Goal: Transaction & Acquisition: Purchase product/service

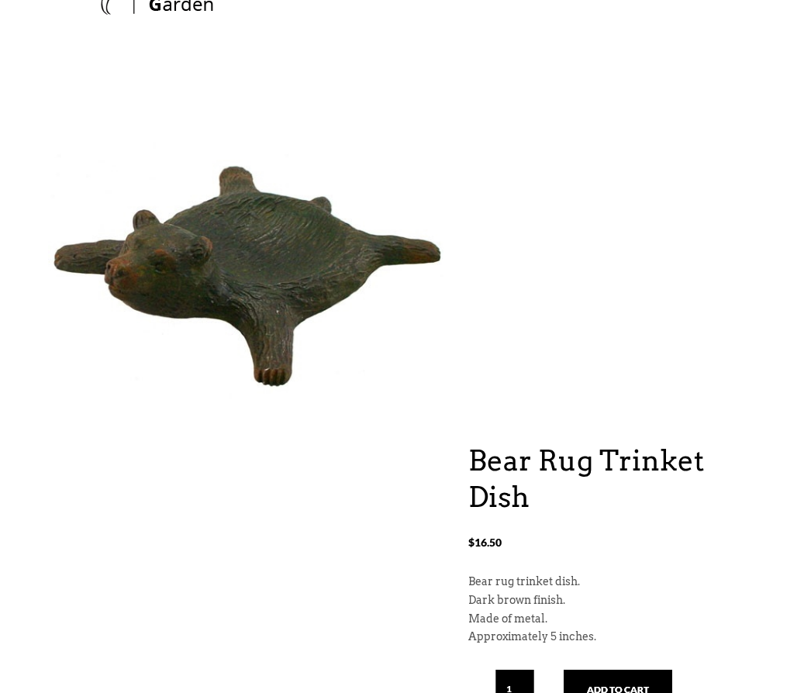
scroll to position [107, 0]
click at [620, 689] on button "Add to cart" at bounding box center [618, 689] width 109 height 39
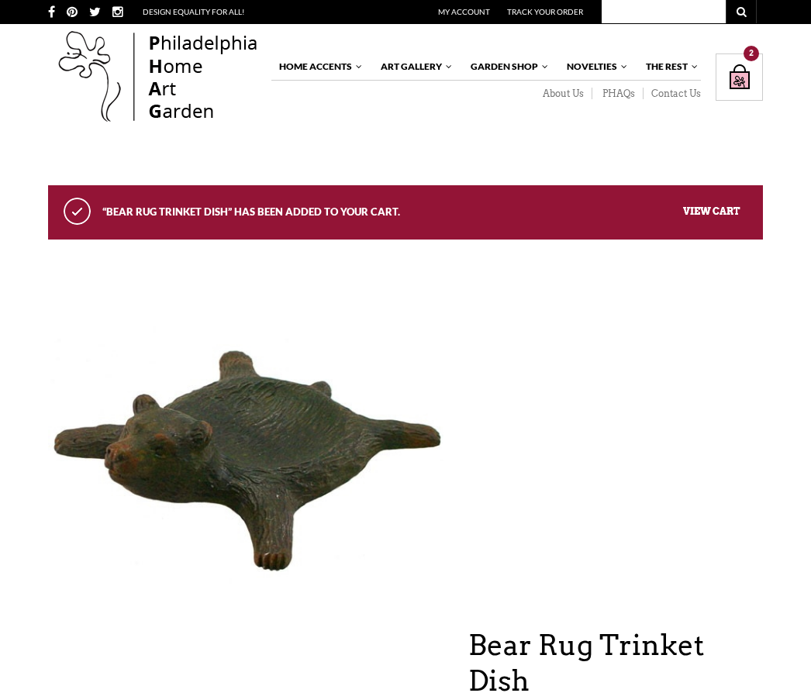
click at [742, 78] on div "Shopping Bag $ 33.00 / 2 item(s) 2" at bounding box center [739, 77] width 47 height 47
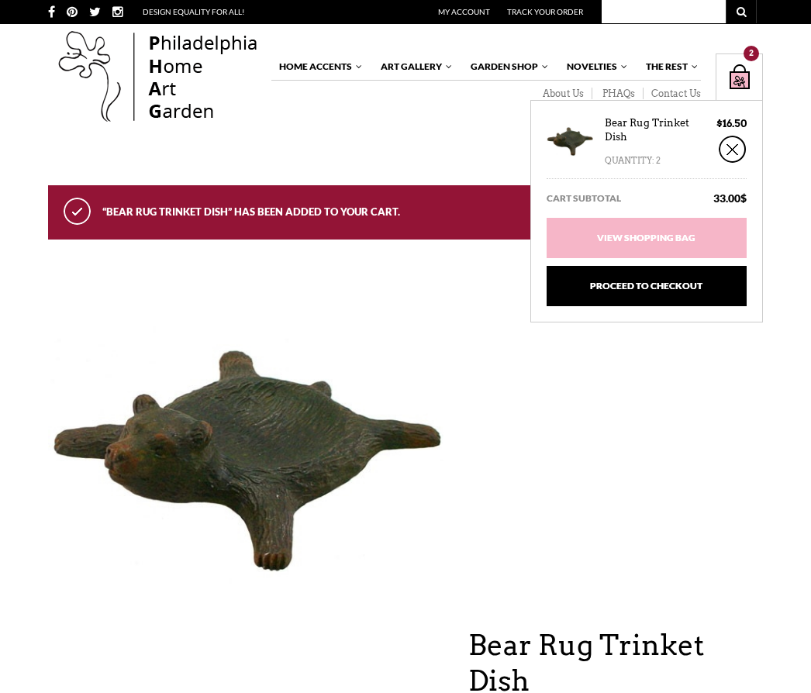
click at [644, 164] on div "Quantity: 2" at bounding box center [633, 156] width 56 height 25
click at [732, 155] on link "×" at bounding box center [733, 149] width 28 height 27
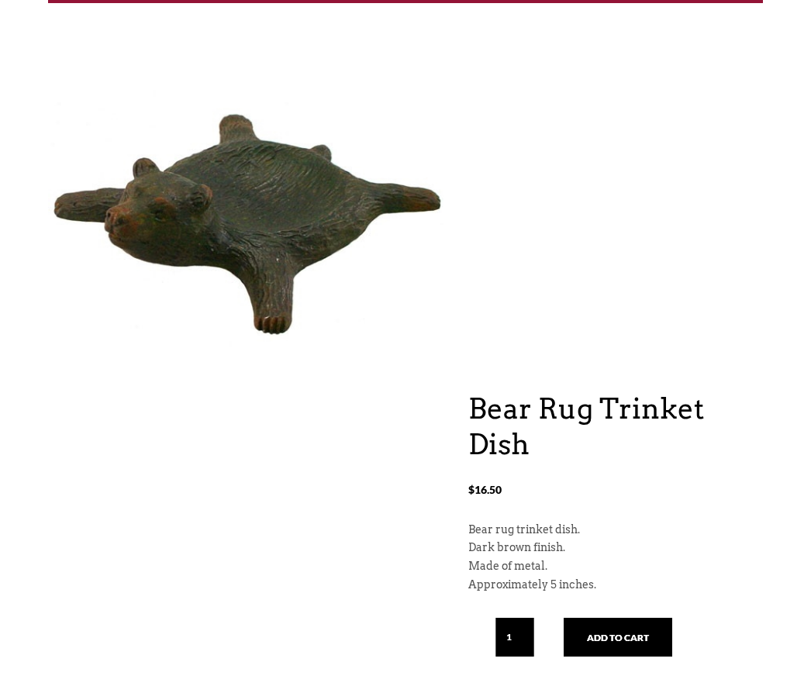
scroll to position [237, 0]
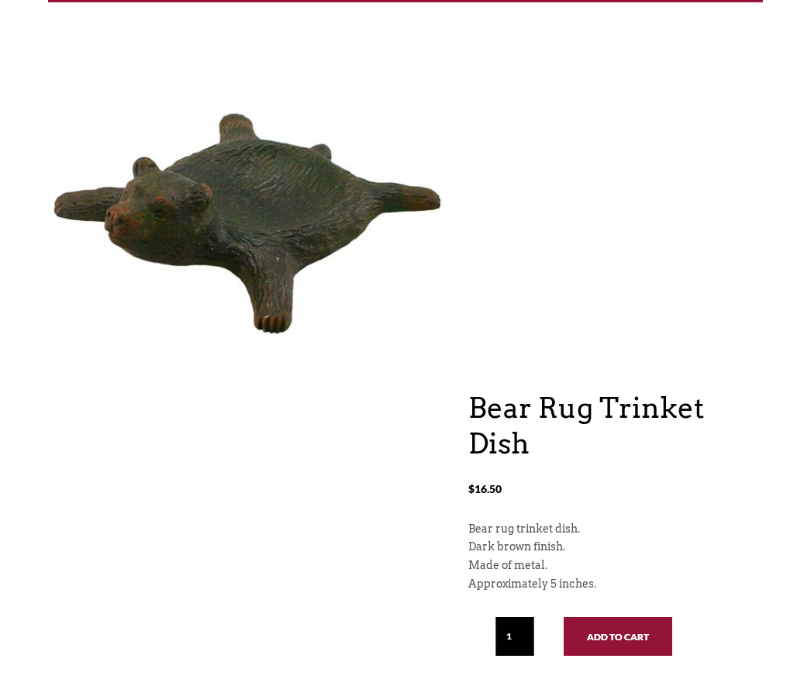
click at [625, 629] on button "Add to cart" at bounding box center [618, 636] width 109 height 39
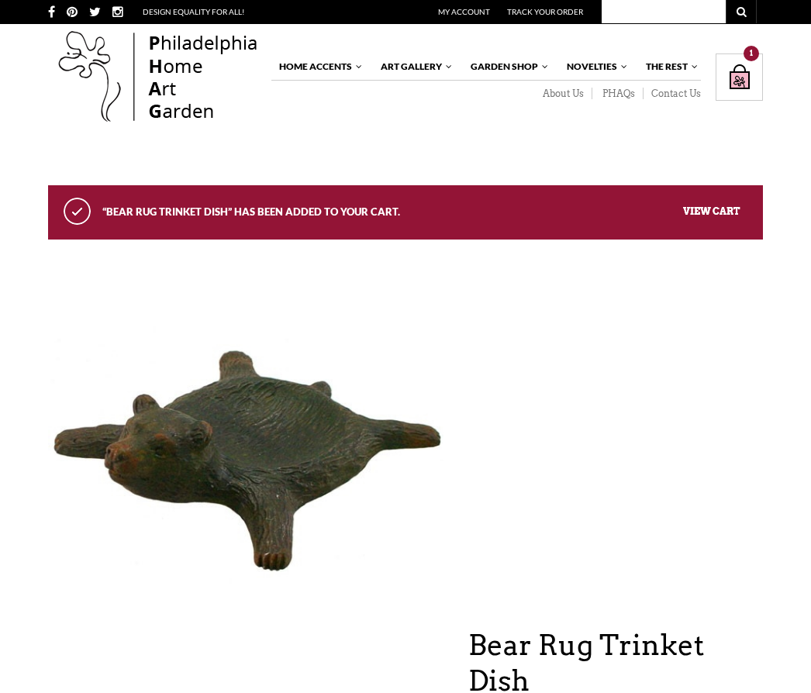
click at [717, 216] on link "View cart" at bounding box center [711, 211] width 57 height 12
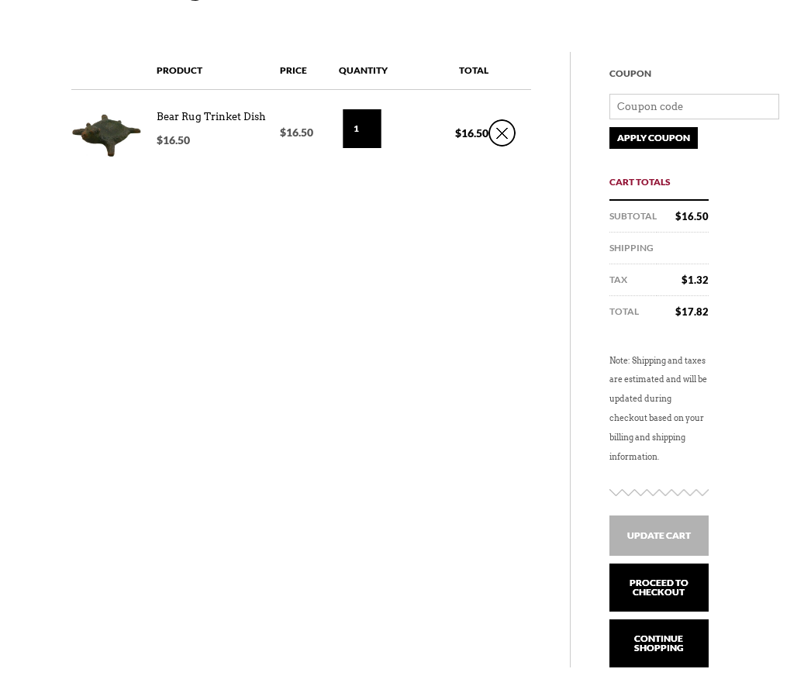
scroll to position [221, 0]
click at [662, 589] on link "Proceed to checkout" at bounding box center [659, 588] width 100 height 48
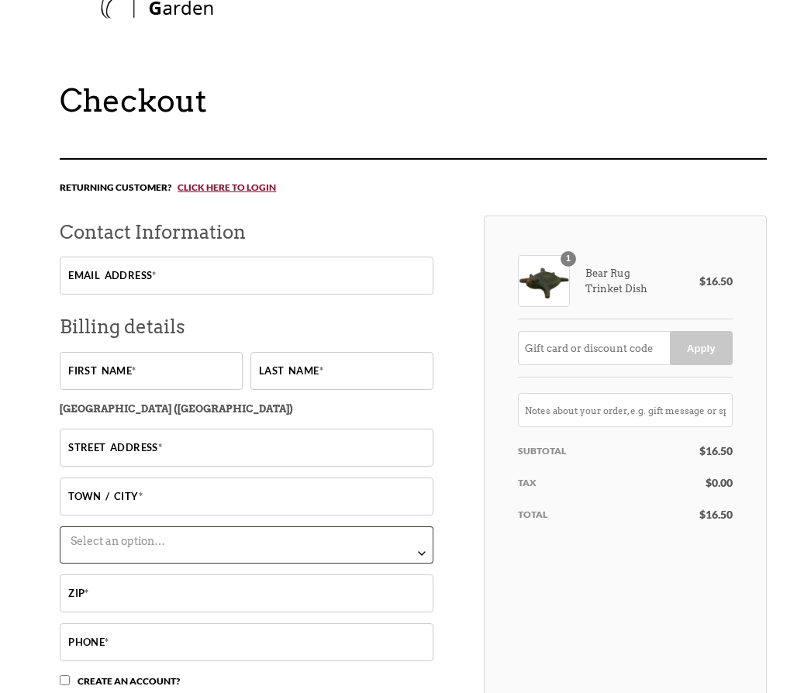
scroll to position [100, 0]
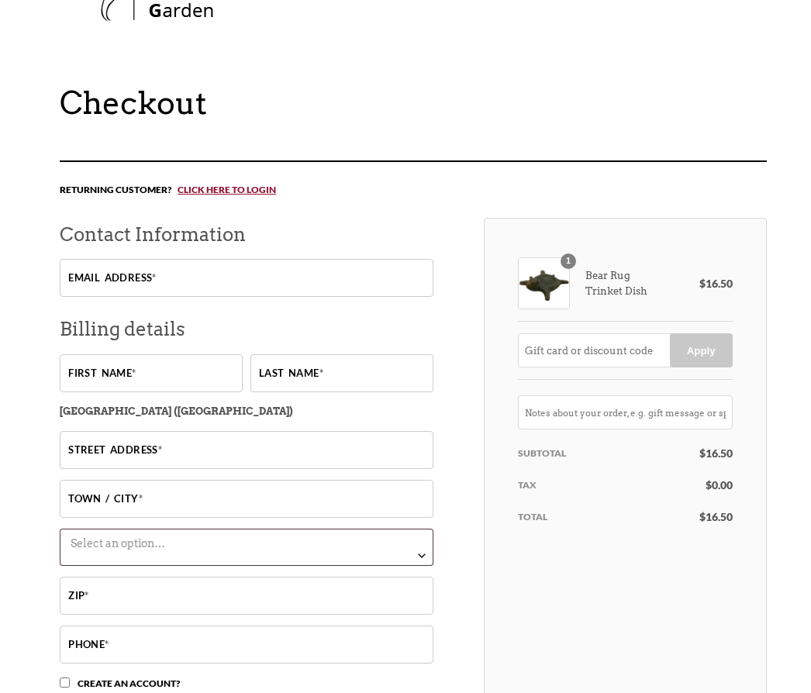
click at [225, 281] on input "Email address *" at bounding box center [247, 279] width 374 height 38
type input "budlaf@comcast.net"
click at [187, 383] on input "First name *" at bounding box center [151, 374] width 183 height 38
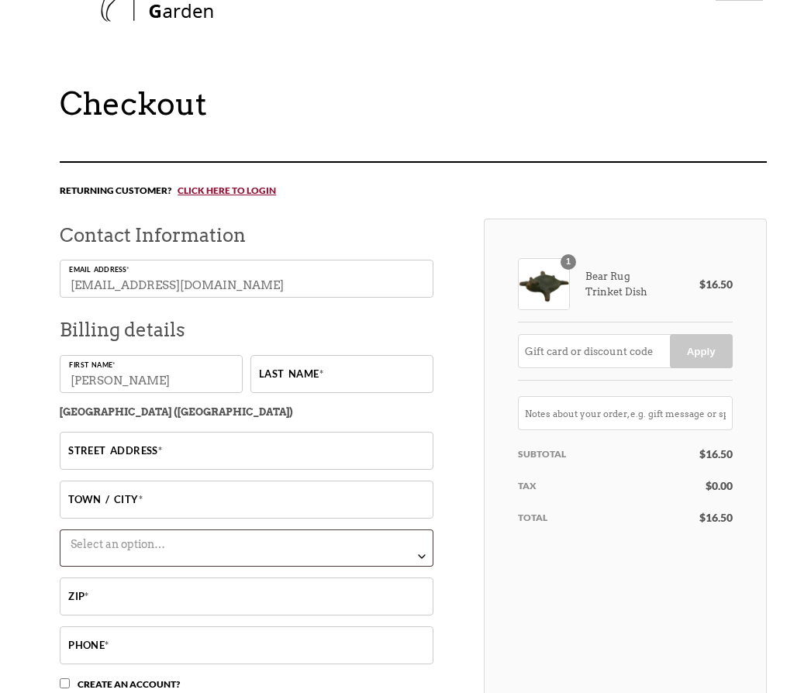
type input "arthur"
click at [343, 389] on input "Last name *" at bounding box center [341, 374] width 183 height 38
click at [342, 388] on input "Last name *" at bounding box center [341, 374] width 183 height 38
type input "gray"
click at [185, 457] on input "Street address *" at bounding box center [247, 451] width 374 height 38
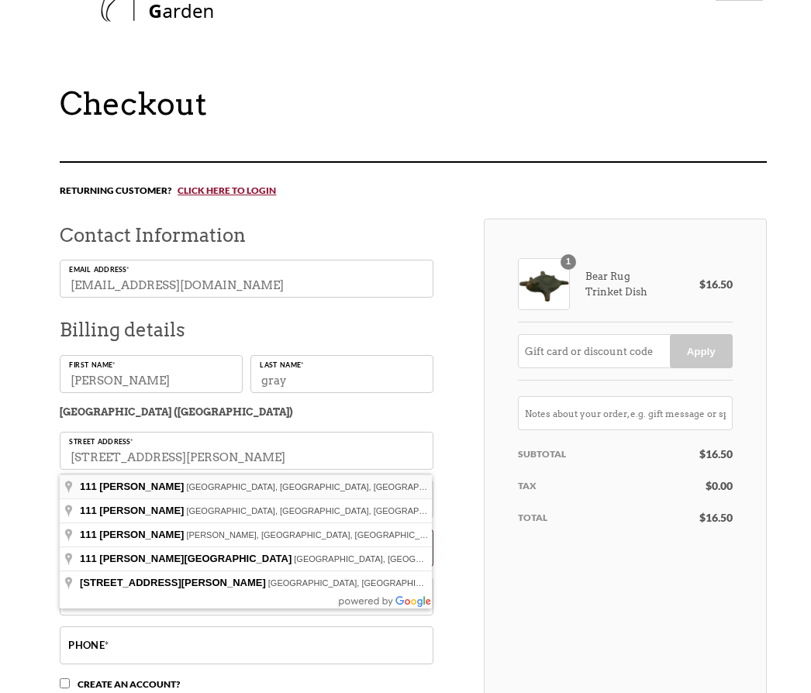
type input "111 Browning Ln"
type input "East Palatka"
select select "FL"
type input "32131"
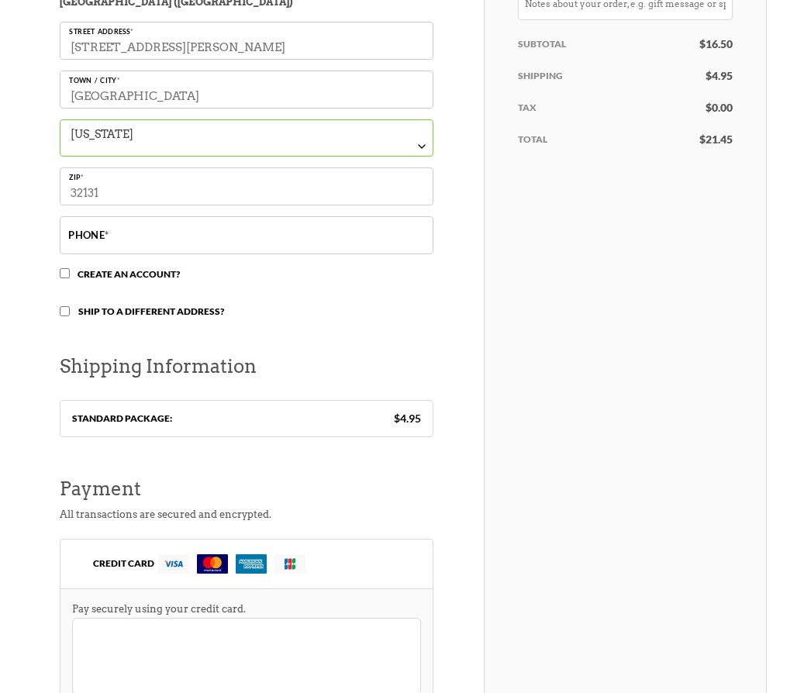
scroll to position [510, 0]
click at [175, 250] on input "Phone *" at bounding box center [247, 235] width 374 height 38
type input "3863298360"
click at [70, 278] on input "Create an account?" at bounding box center [65, 273] width 10 height 10
checkbox input "true"
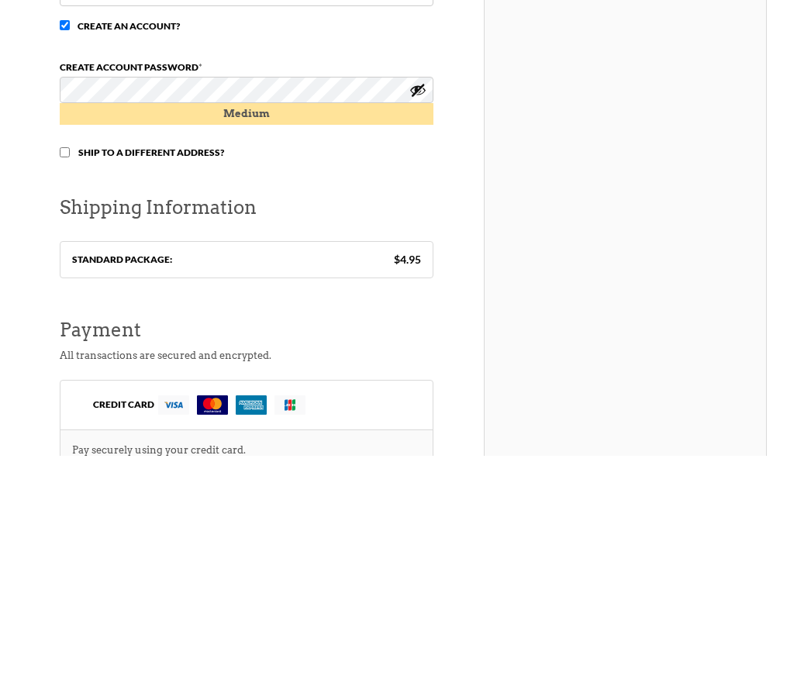
scroll to position [554, 0]
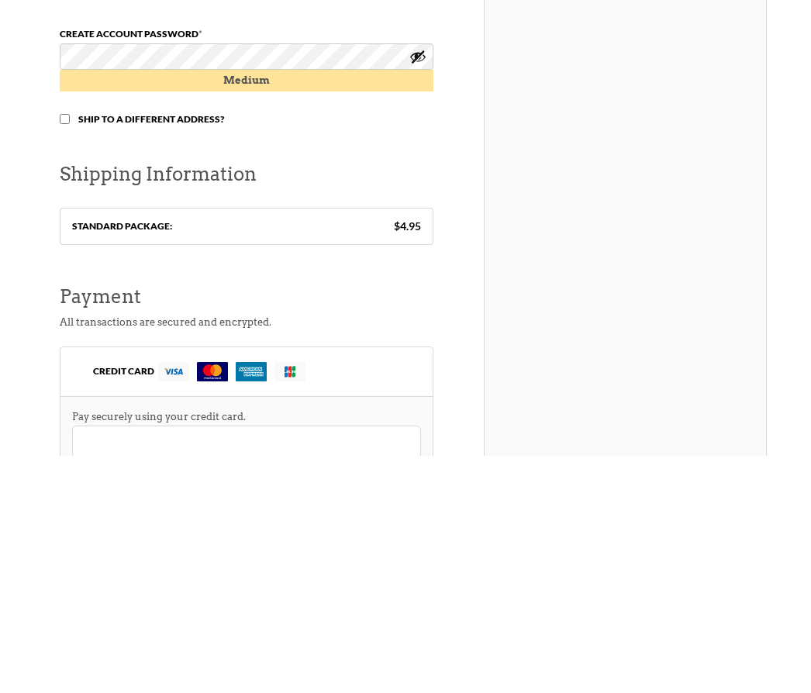
click at [70, 352] on input "Ship to a different address?" at bounding box center [65, 357] width 10 height 10
checkbox input "true"
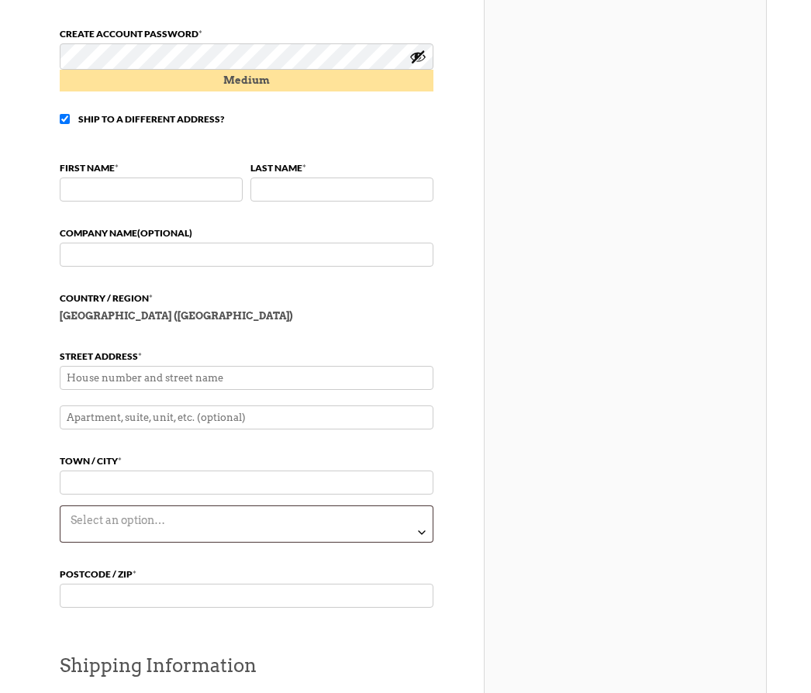
click at [153, 202] on input "First name *" at bounding box center [151, 190] width 183 height 24
type input "arthur"
click at [343, 202] on input "Last name *" at bounding box center [341, 190] width 183 height 24
type input "gray"
click at [230, 390] on input "Street address *" at bounding box center [247, 378] width 374 height 24
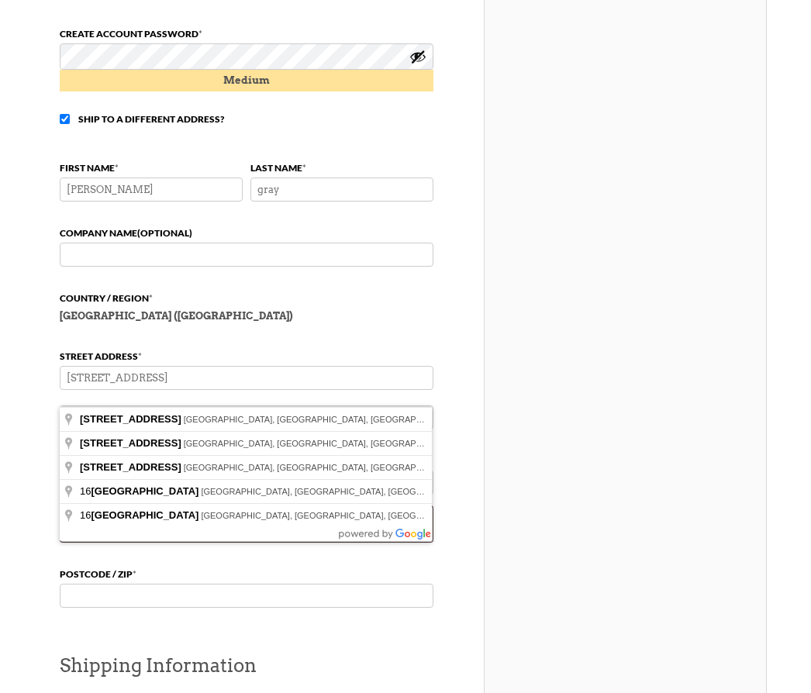
type input "16 bluebriar rd"
click at [595, 455] on div "1 Bear Rug Trinket Dish $ 16.50 Apply Subtotal $ 16.50 Tax $ 0.00 Total $ 16.50" at bounding box center [625, 332] width 283 height 1610
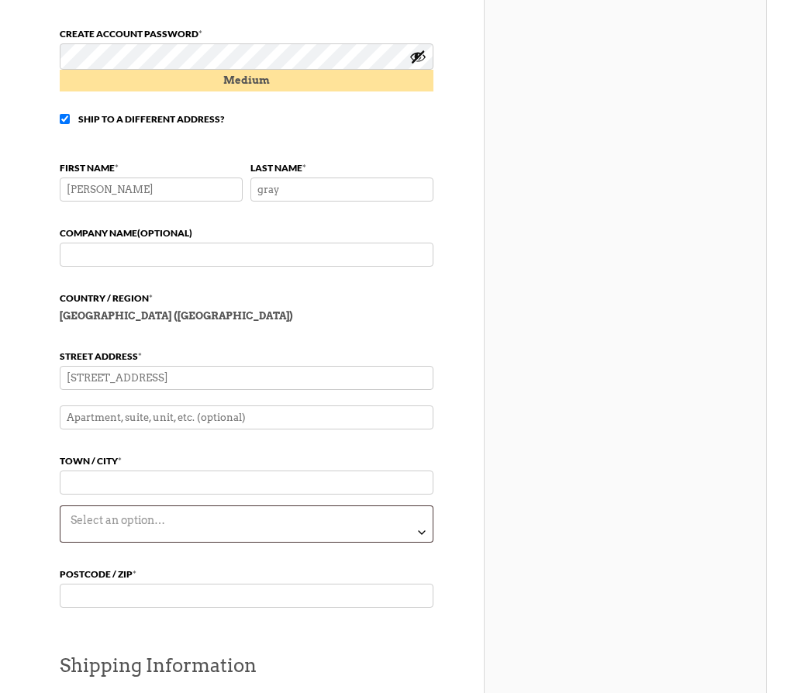
click at [164, 495] on input "Town / City *" at bounding box center [247, 483] width 374 height 24
type input "asheville"
click at [423, 539] on b "State / County" at bounding box center [422, 532] width 12 height 12
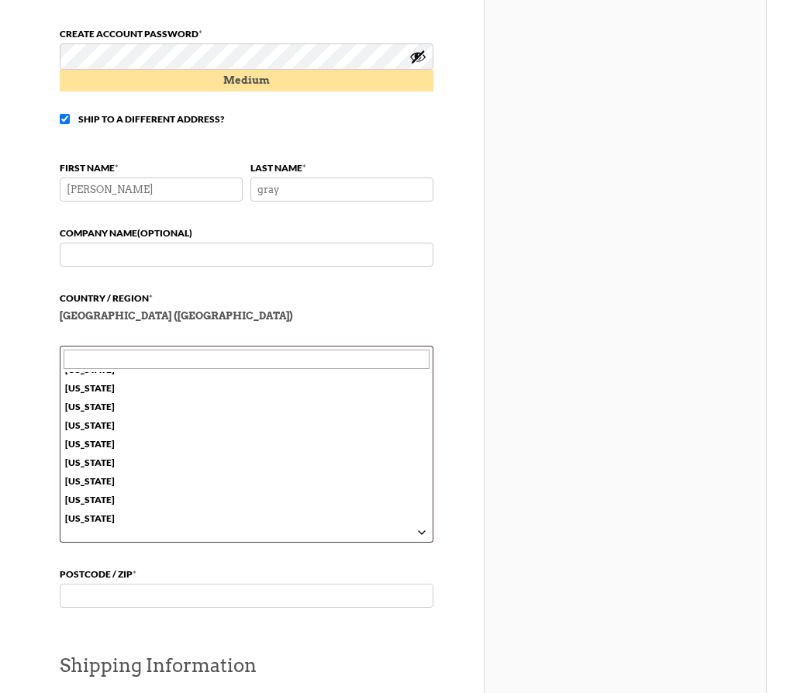
scroll to position [533, 0]
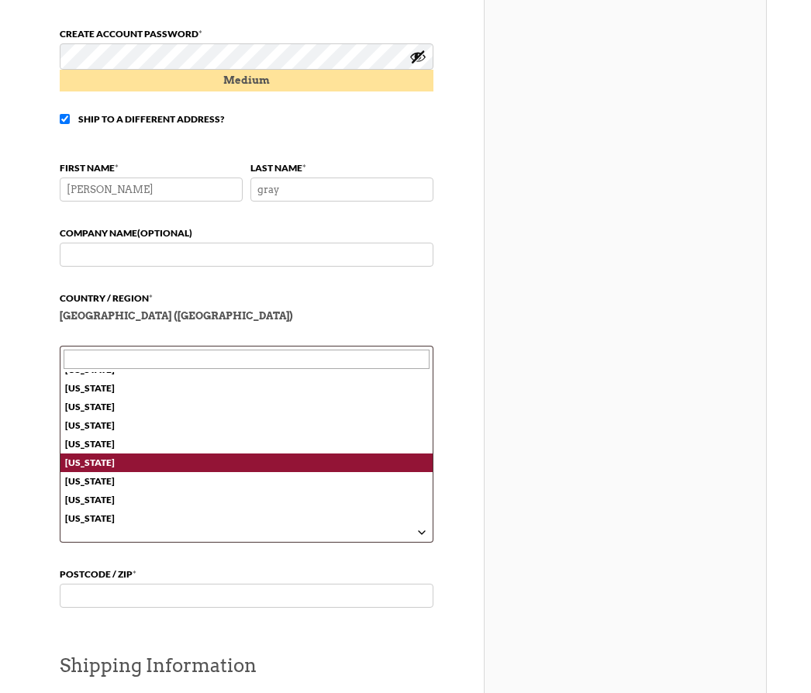
select select "NC"
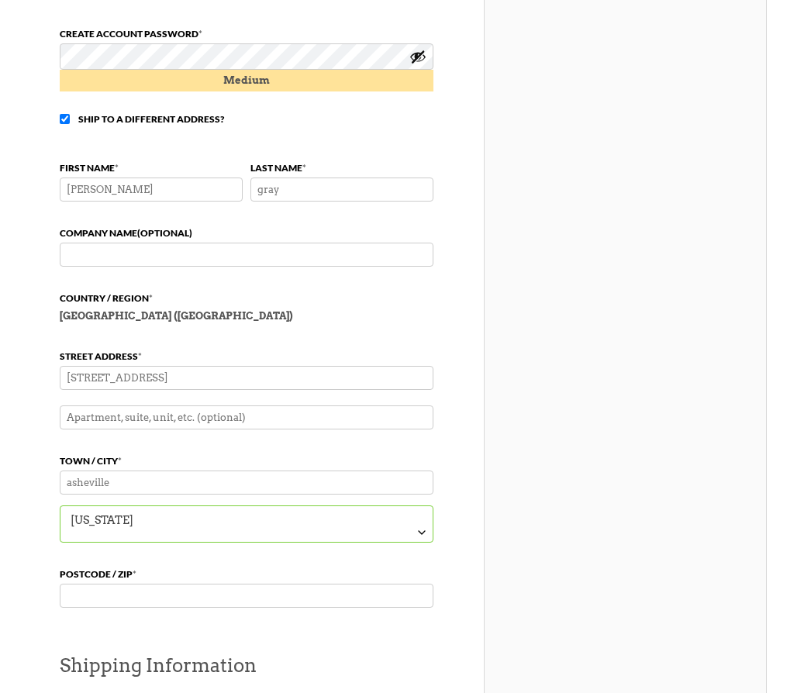
click at [143, 608] on input "Postcode / ZIP *" at bounding box center [247, 596] width 374 height 24
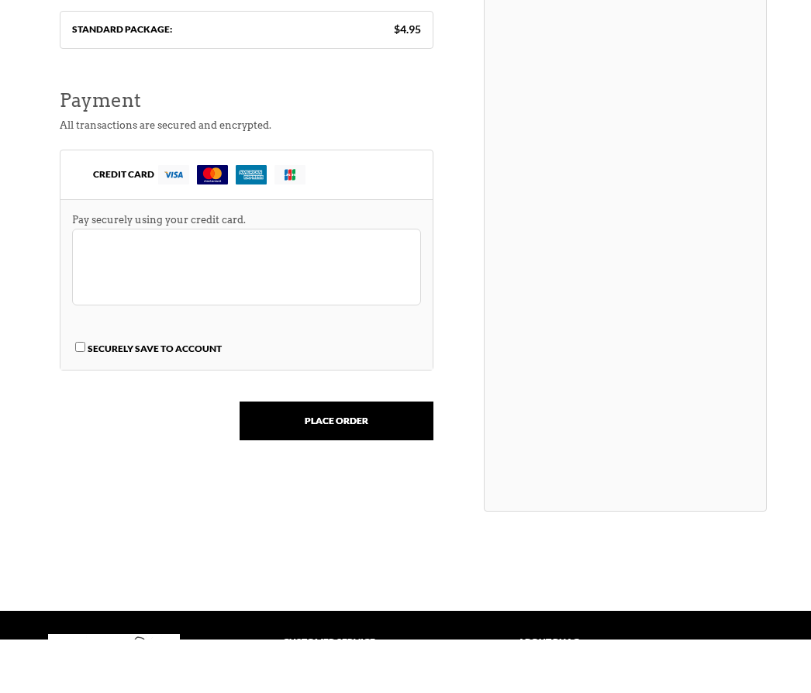
scroll to position [1431, 0]
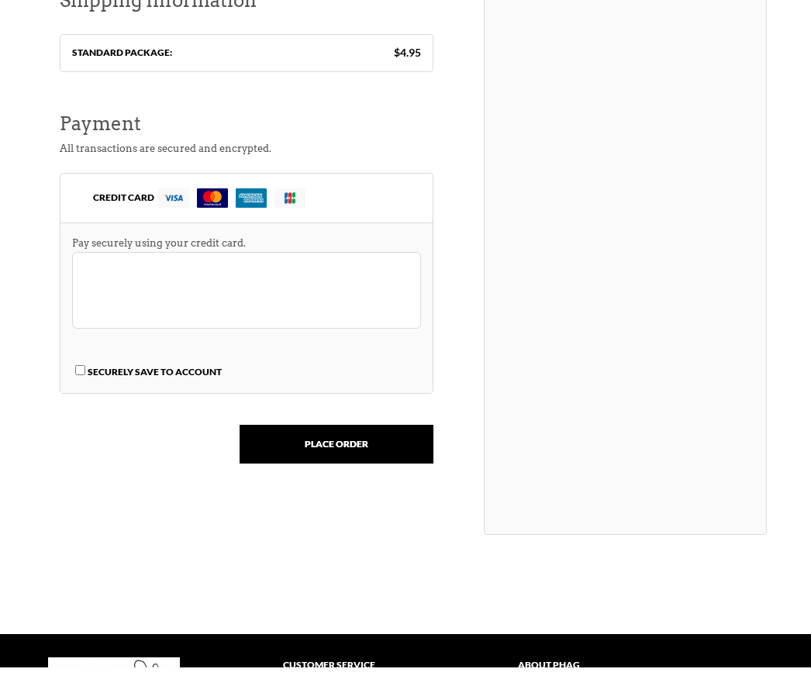
type input "28804"
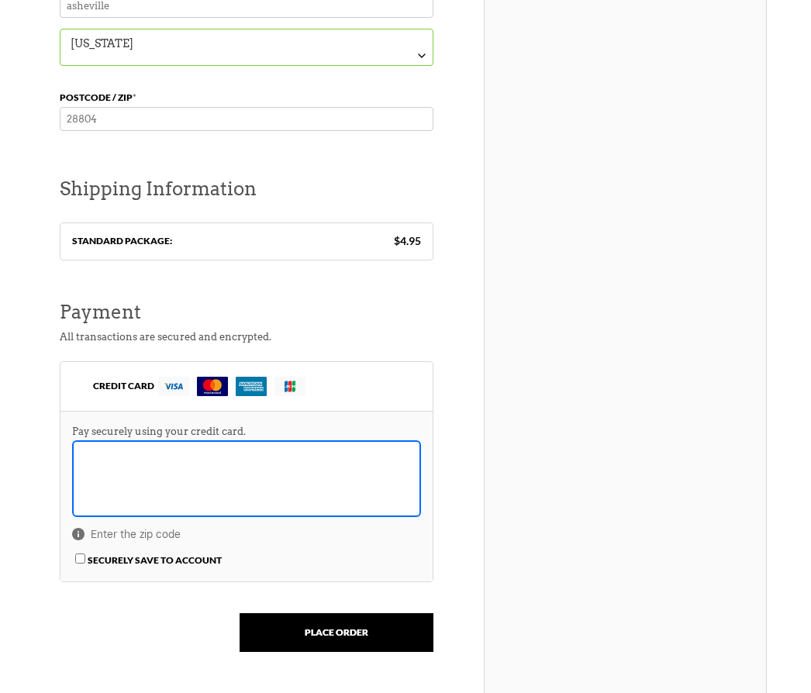
scroll to position [1249, 0]
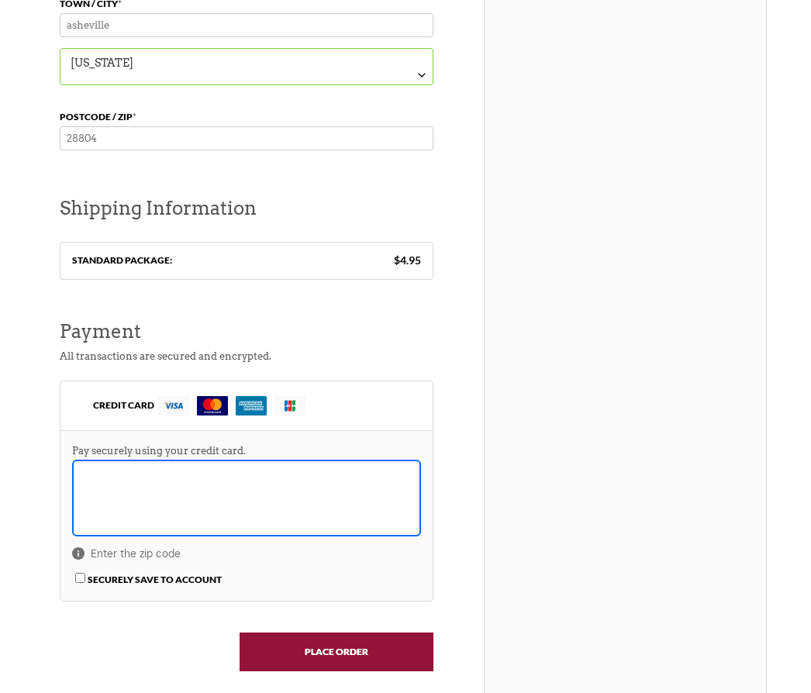
click at [351, 671] on input "Place order" at bounding box center [337, 652] width 194 height 39
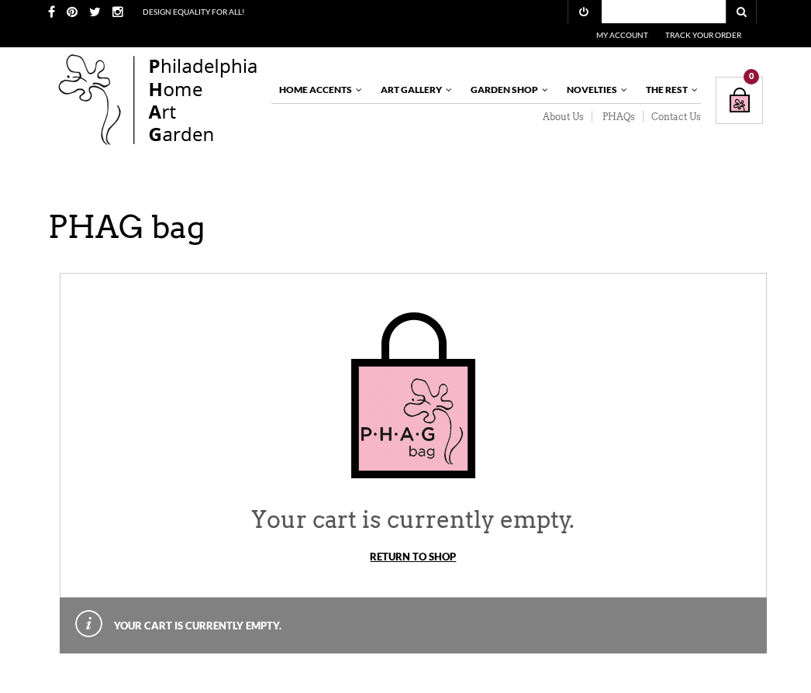
click at [406, 561] on link "Return To Shop" at bounding box center [413, 557] width 86 height 12
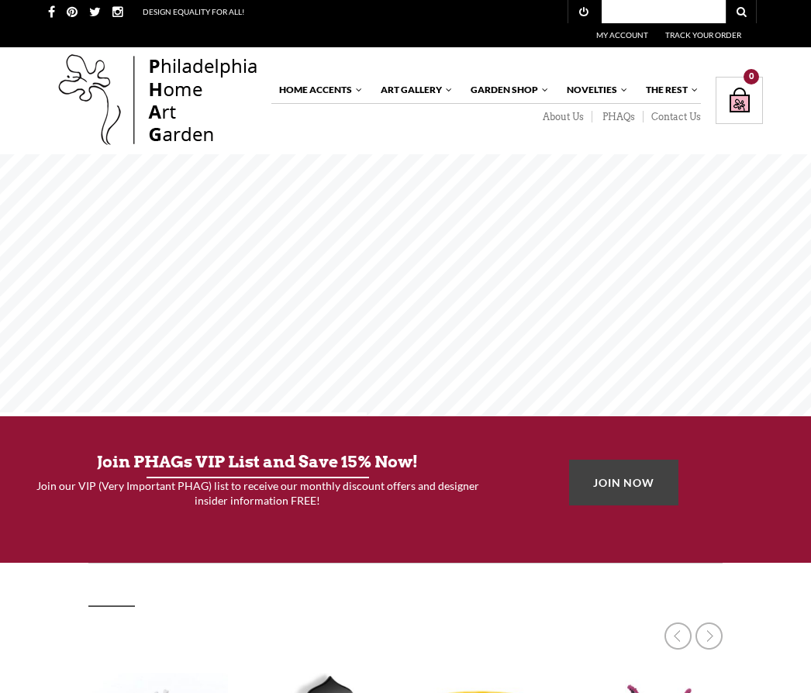
click at [652, 10] on input "text" at bounding box center [664, 11] width 124 height 23
type input "bear rug trinket"
click at [741, 12] on button "submit" at bounding box center [741, 11] width 31 height 23
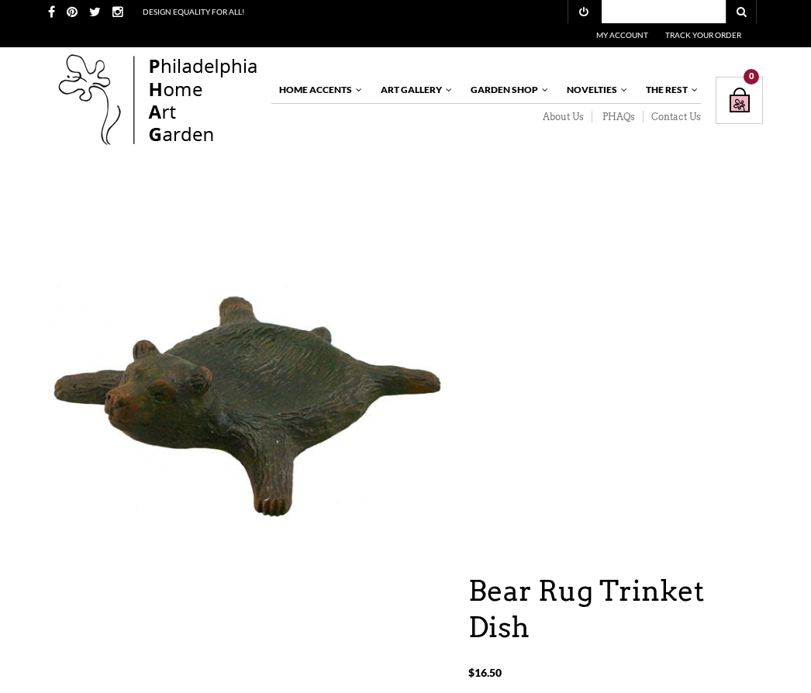
click at [654, 20] on input "text" at bounding box center [664, 11] width 124 height 23
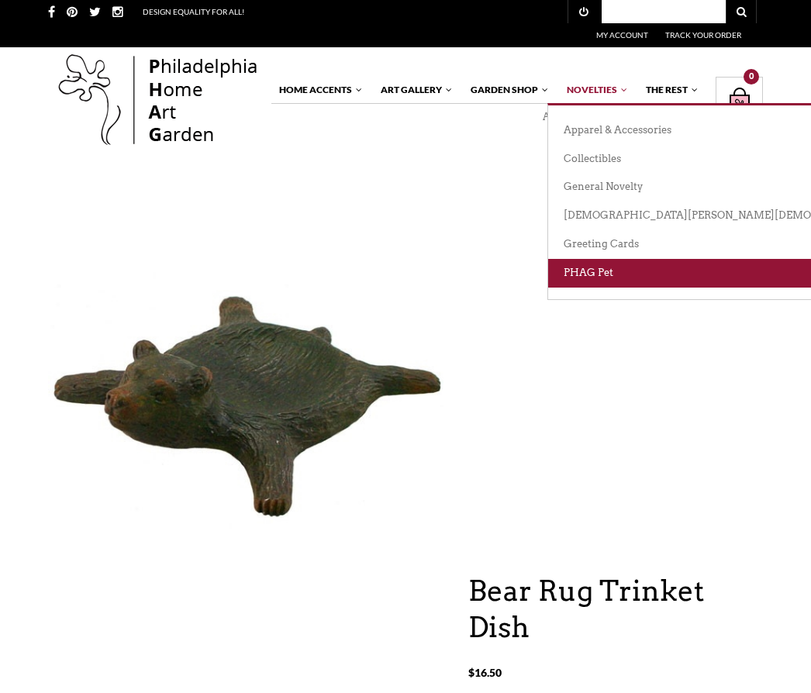
click at [616, 273] on link "PHAG Pet" at bounding box center [789, 273] width 482 height 29
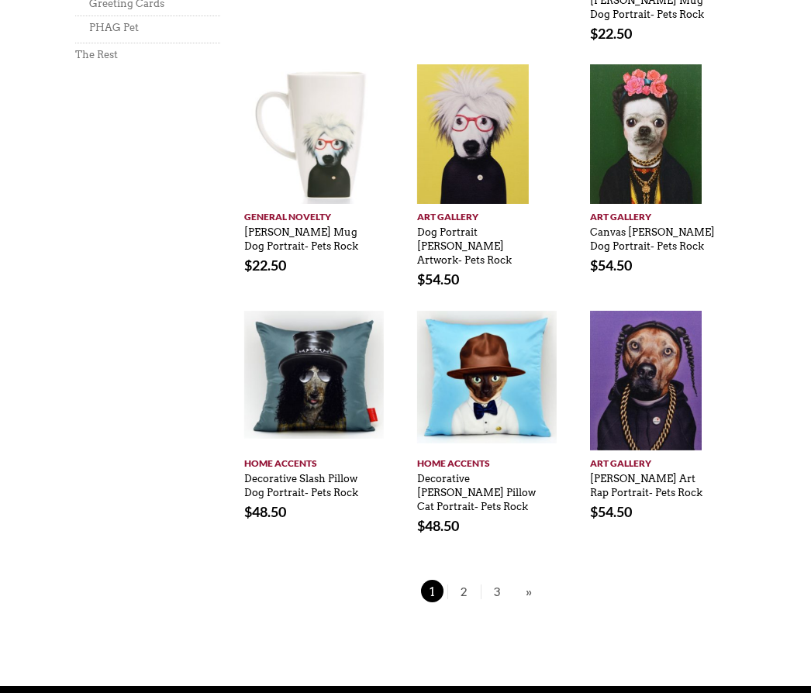
scroll to position [1223, 0]
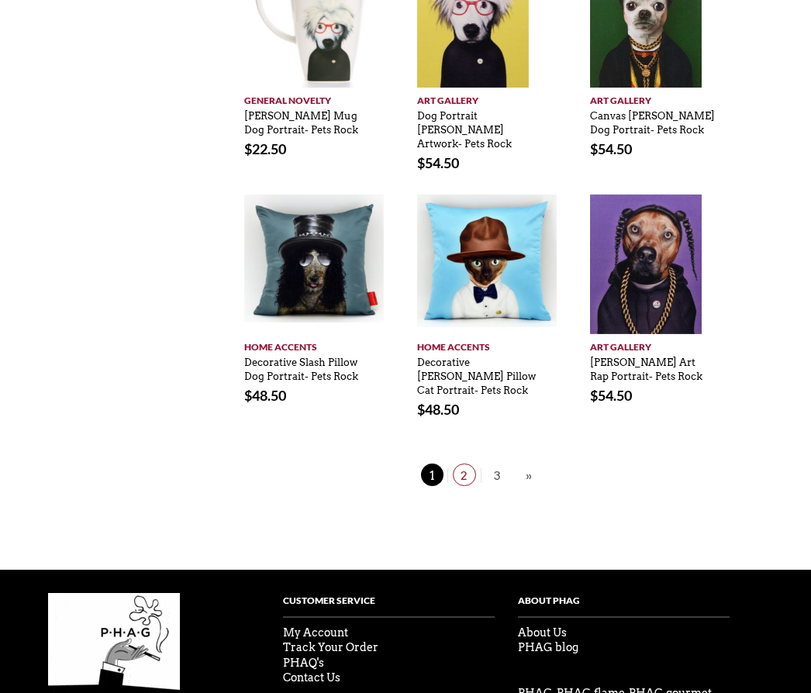
click at [472, 464] on span "2" at bounding box center [464, 475] width 23 height 22
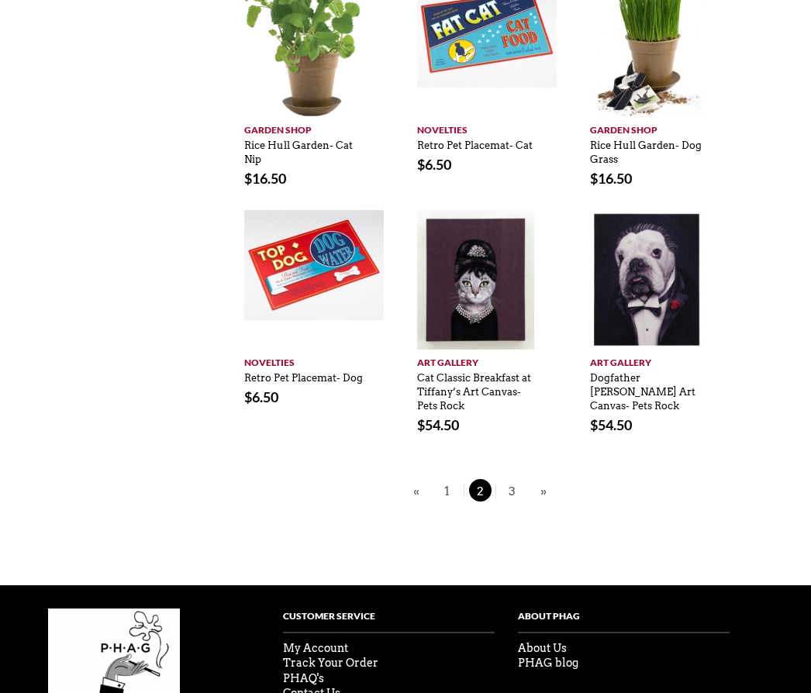
scroll to position [1116, 0]
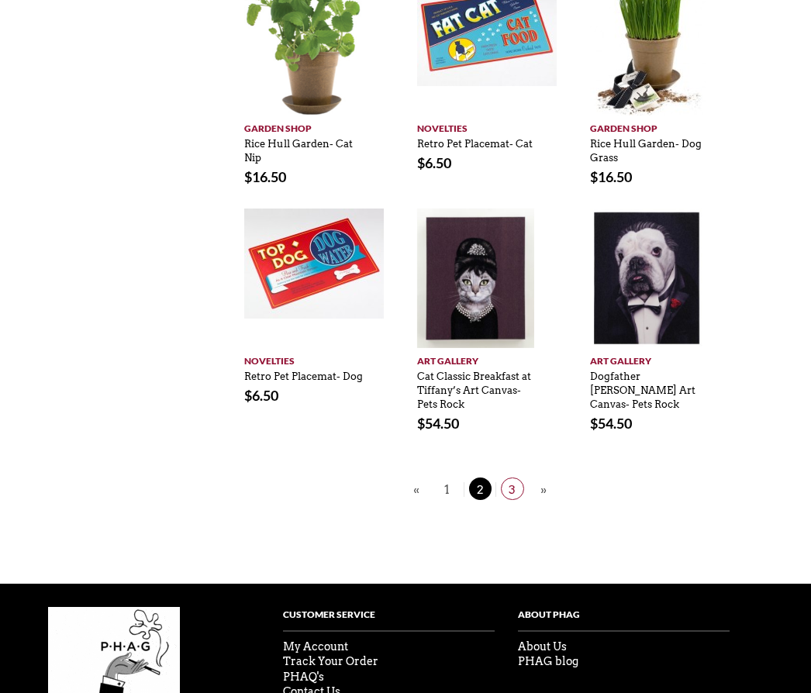
click at [524, 482] on link "3" at bounding box center [511, 489] width 33 height 15
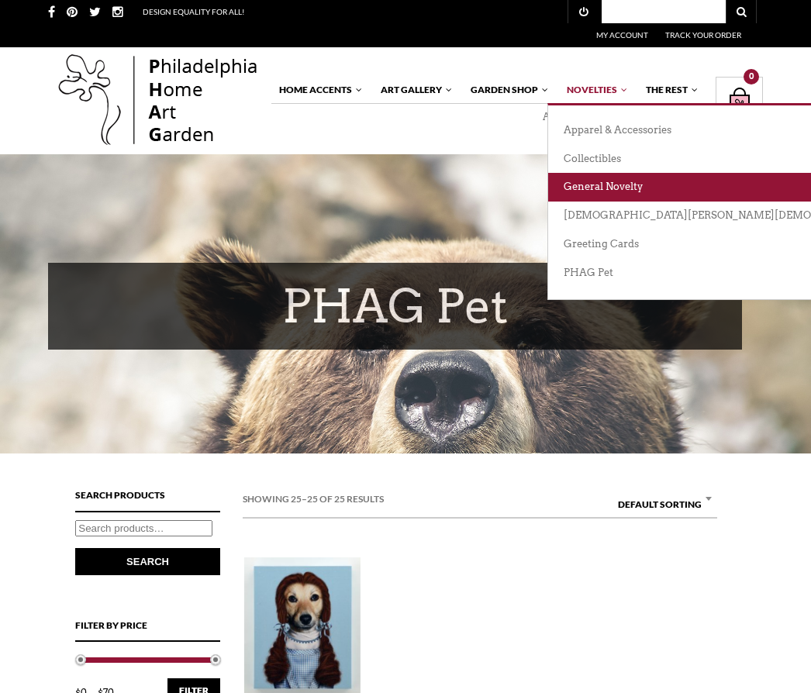
click at [637, 189] on link "General Novelty" at bounding box center [789, 187] width 482 height 29
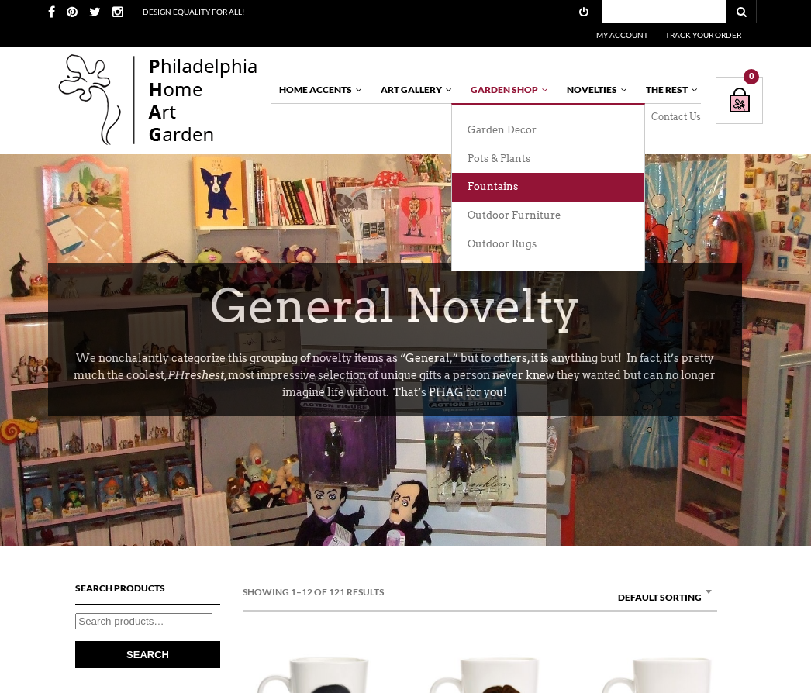
click at [491, 185] on link "Fountains" at bounding box center [548, 187] width 192 height 29
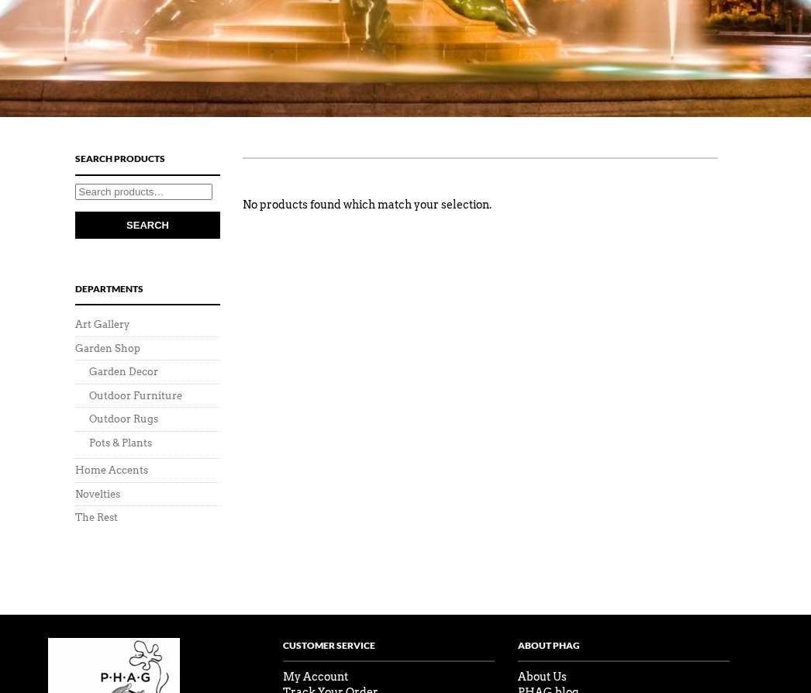
scroll to position [515, 0]
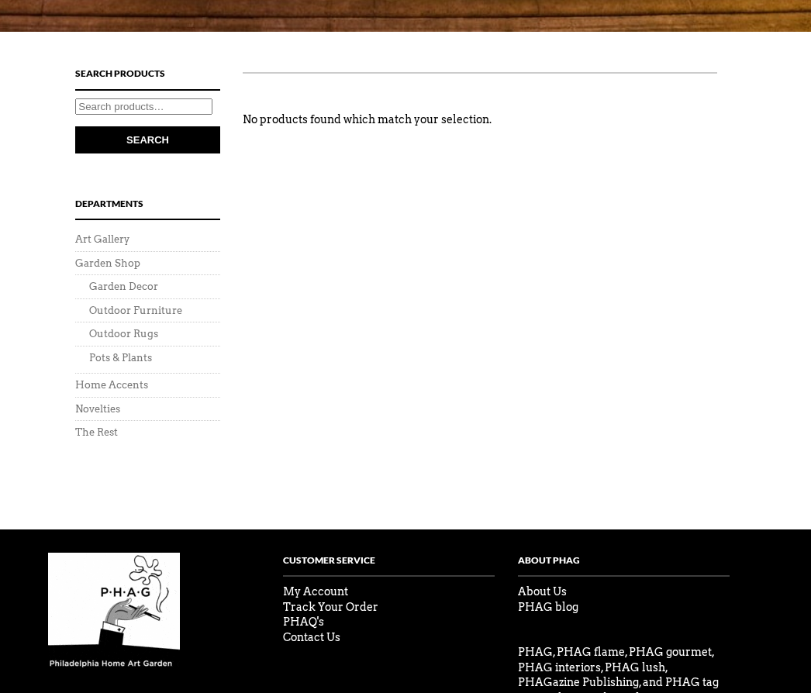
click at [140, 409] on li "Novelties" at bounding box center [147, 410] width 145 height 24
click at [109, 404] on link "Novelties" at bounding box center [97, 409] width 45 height 12
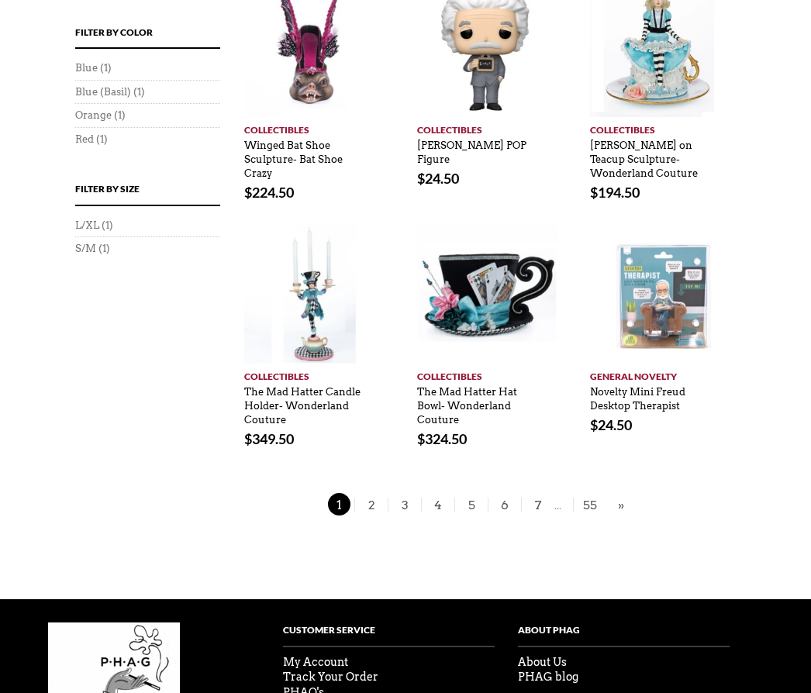
scroll to position [1026, 0]
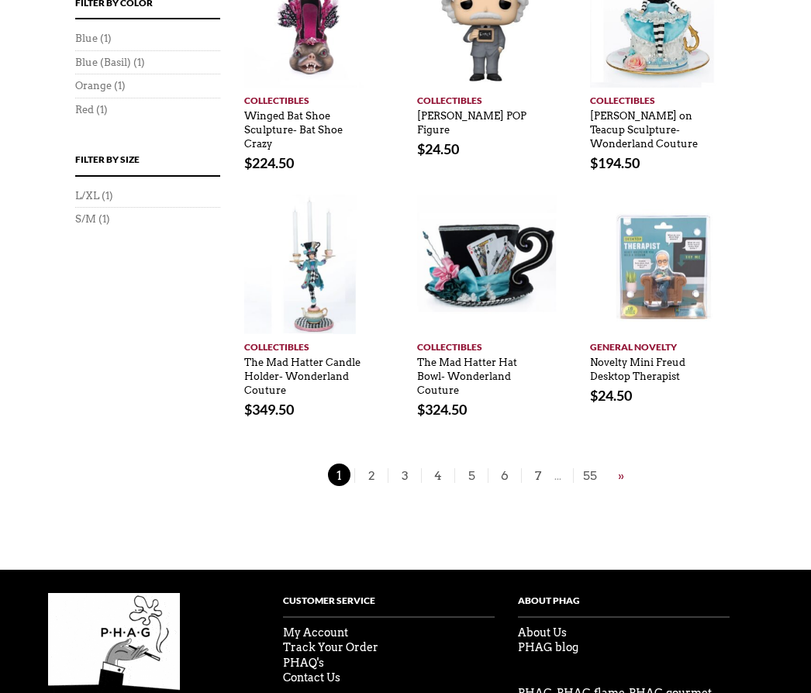
click at [627, 466] on link "»" at bounding box center [621, 475] width 14 height 19
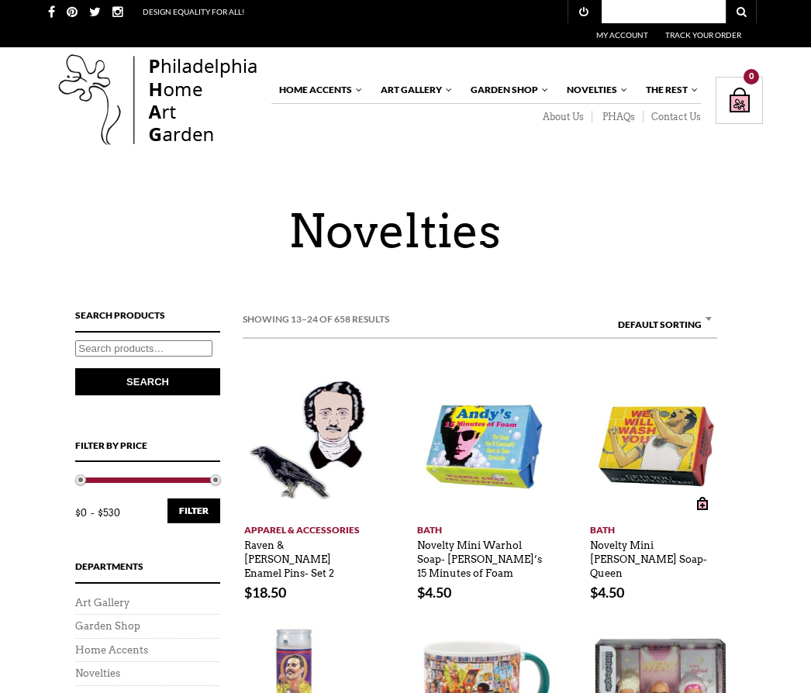
click at [661, 9] on input "text" at bounding box center [664, 11] width 124 height 23
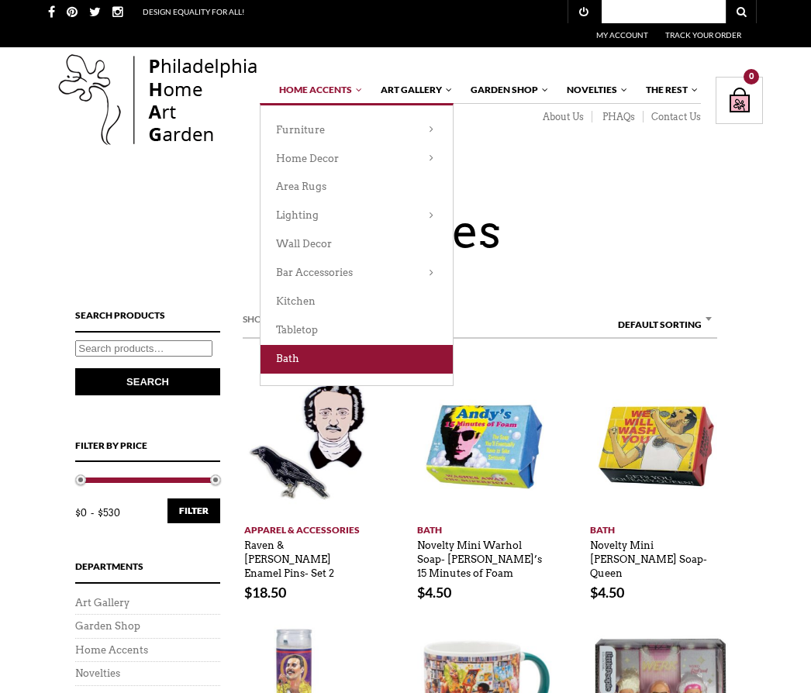
click at [316, 345] on link "Bath" at bounding box center [357, 359] width 192 height 29
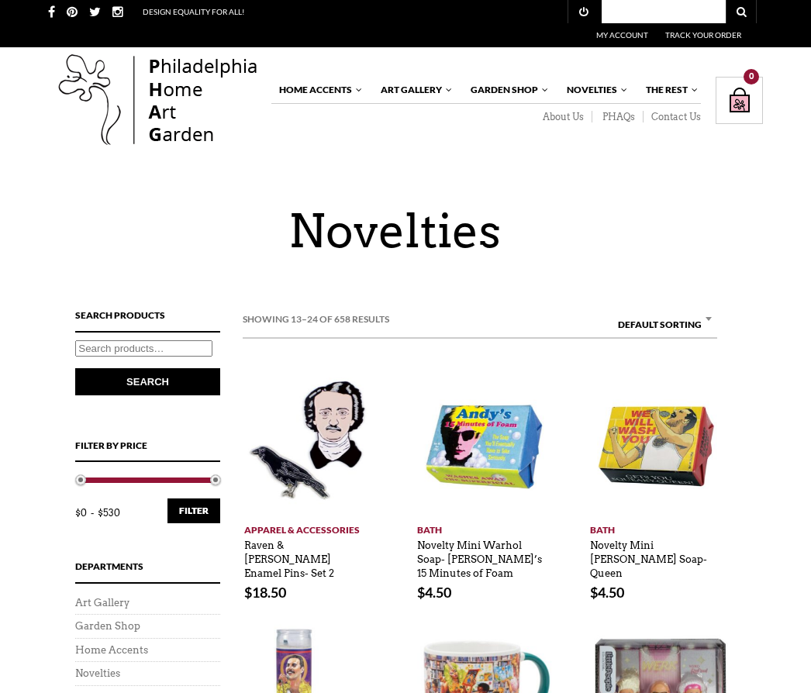
click at [183, 345] on input "Search for:" at bounding box center [143, 348] width 137 height 16
type input "animal trinket"
click at [147, 381] on button "Search" at bounding box center [147, 381] width 145 height 27
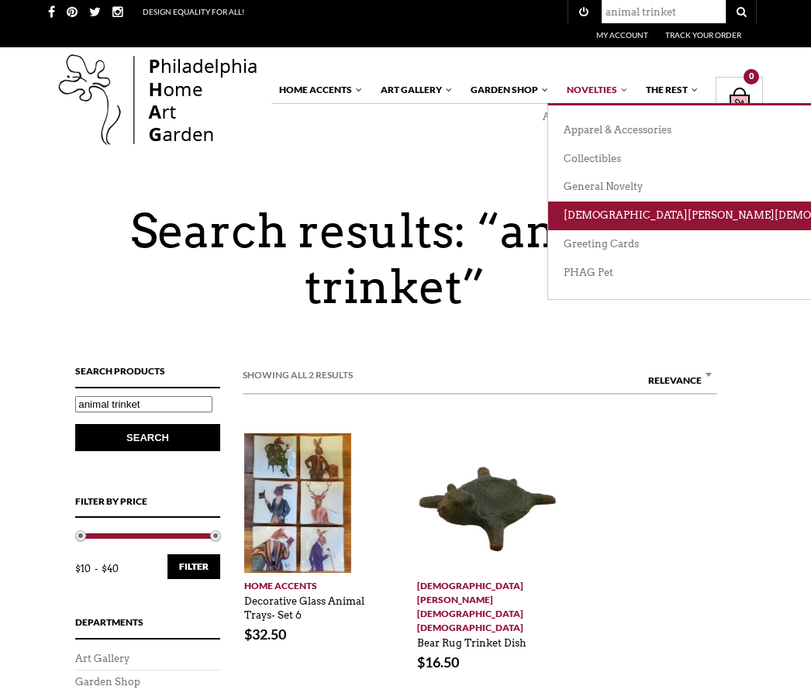
click at [620, 216] on link "[DEMOGRAPHIC_DATA][PERSON_NAME][DEMOGRAPHIC_DATA][DEMOGRAPHIC_DATA]" at bounding box center [789, 216] width 482 height 29
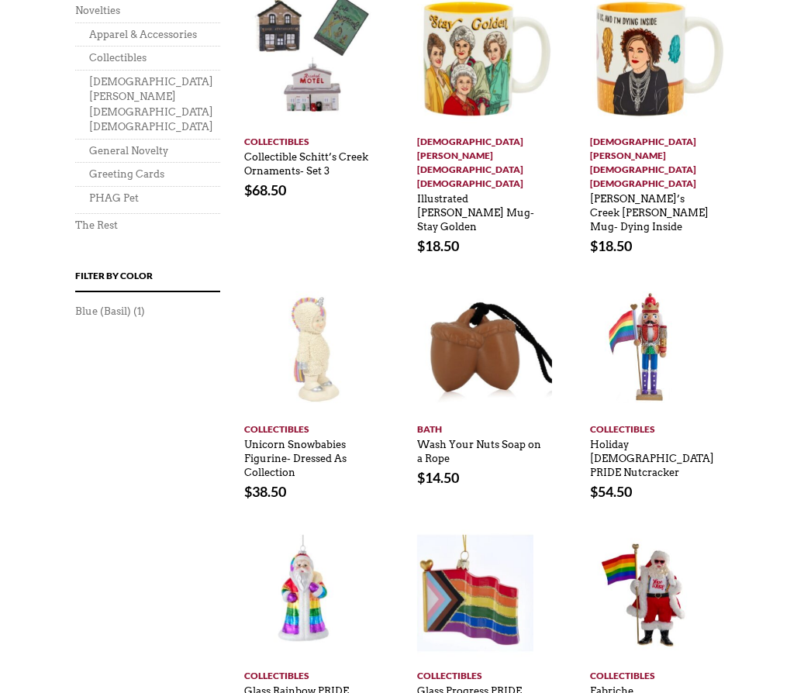
scroll to position [1137, 0]
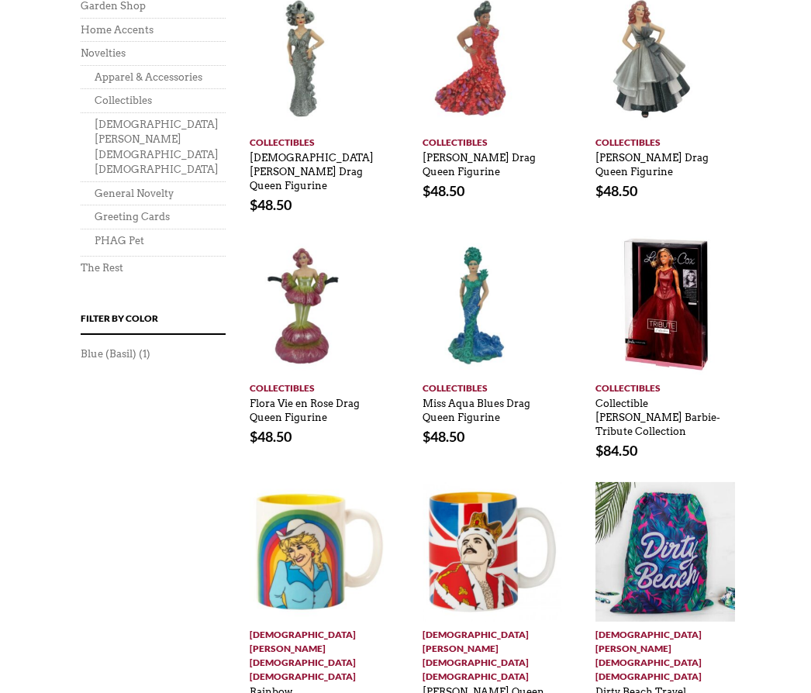
scroll to position [1116, 0]
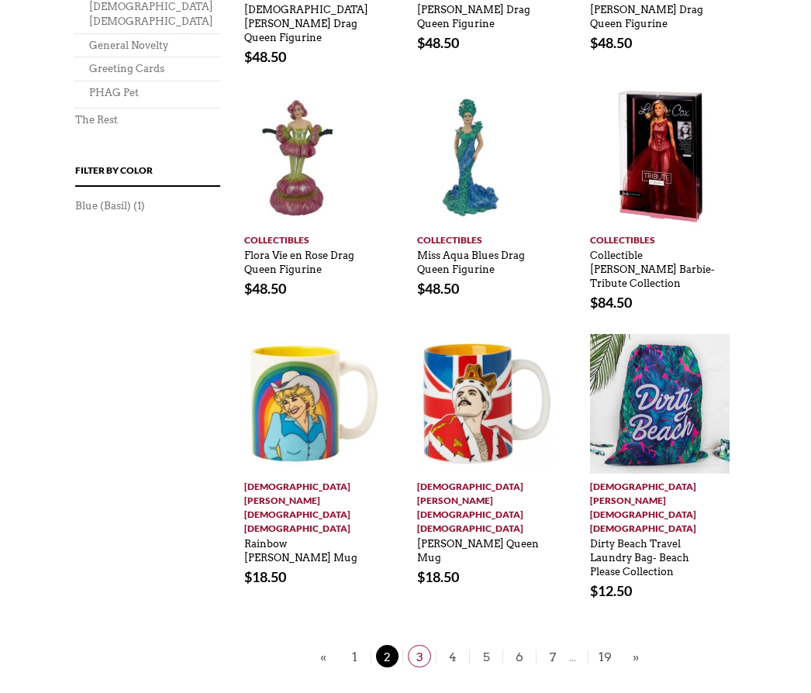
click at [420, 645] on span "3" at bounding box center [419, 656] width 23 height 22
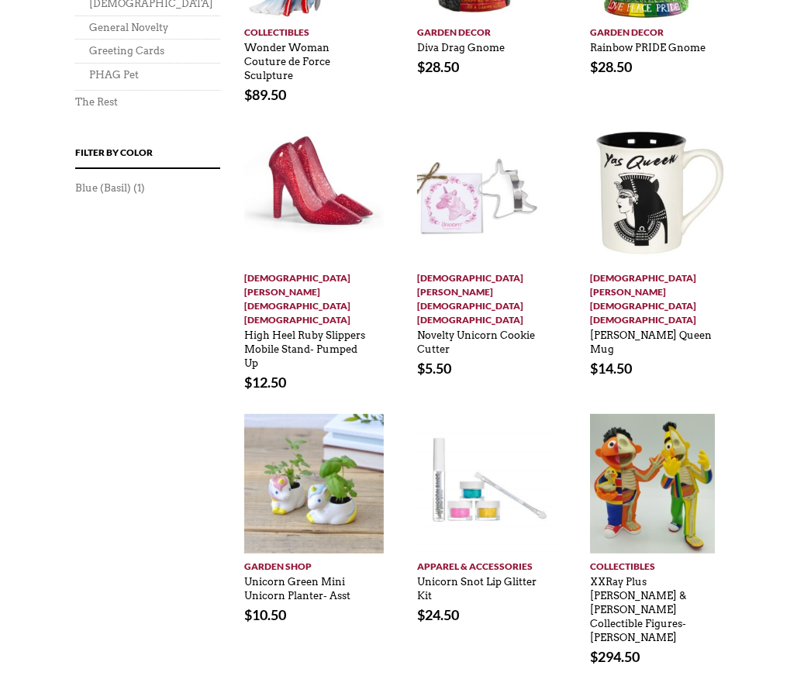
scroll to position [1144, 0]
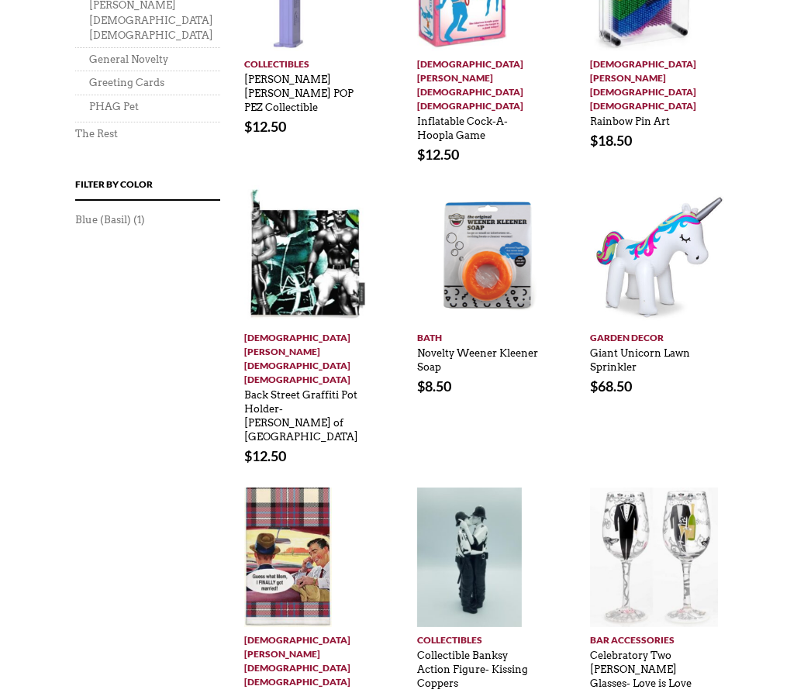
scroll to position [1116, 0]
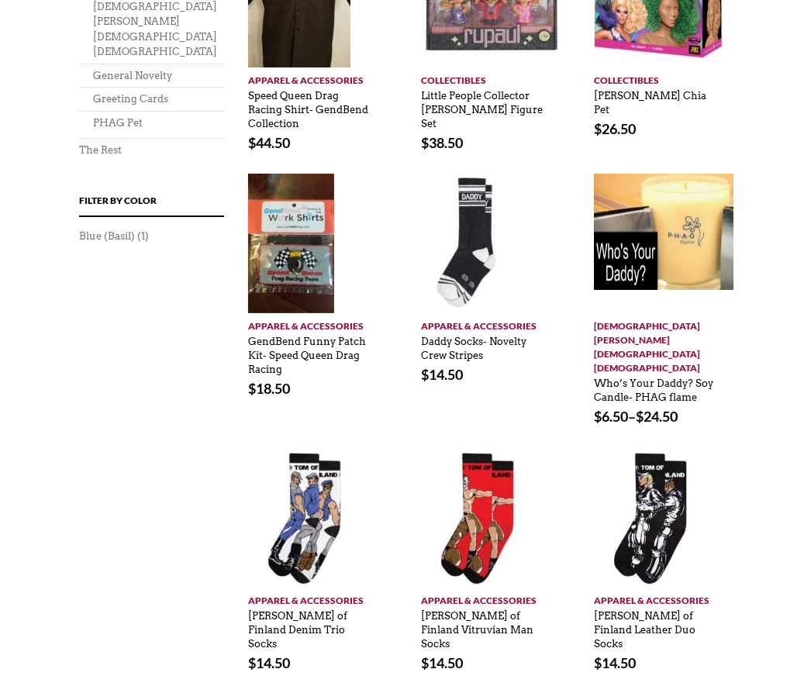
scroll to position [1130, 0]
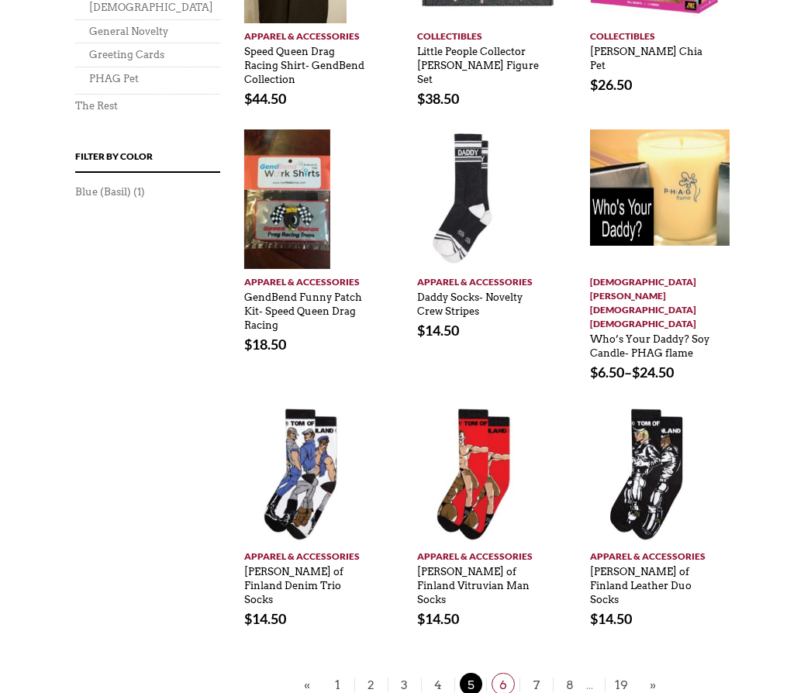
click at [516, 678] on link "6" at bounding box center [502, 685] width 33 height 15
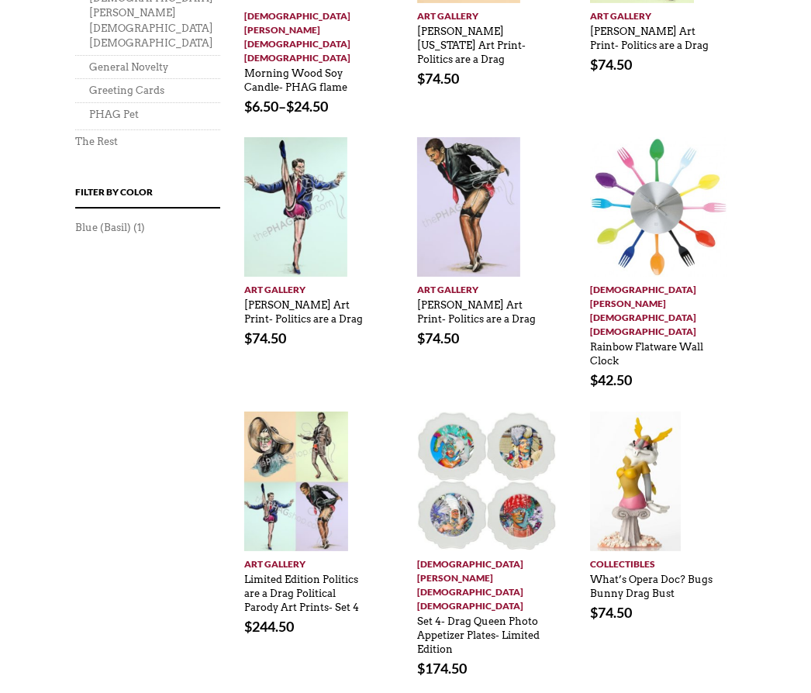
scroll to position [1102, 0]
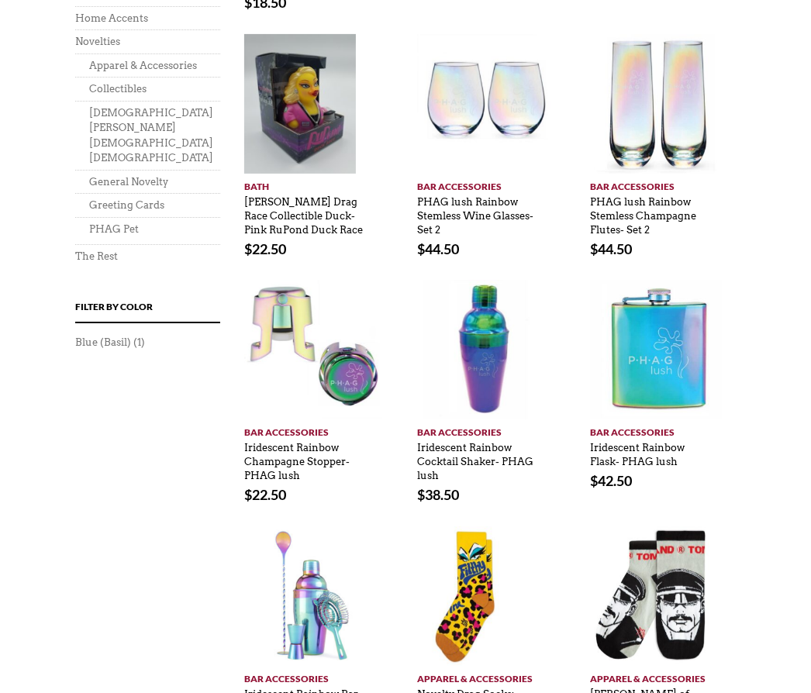
scroll to position [979, 0]
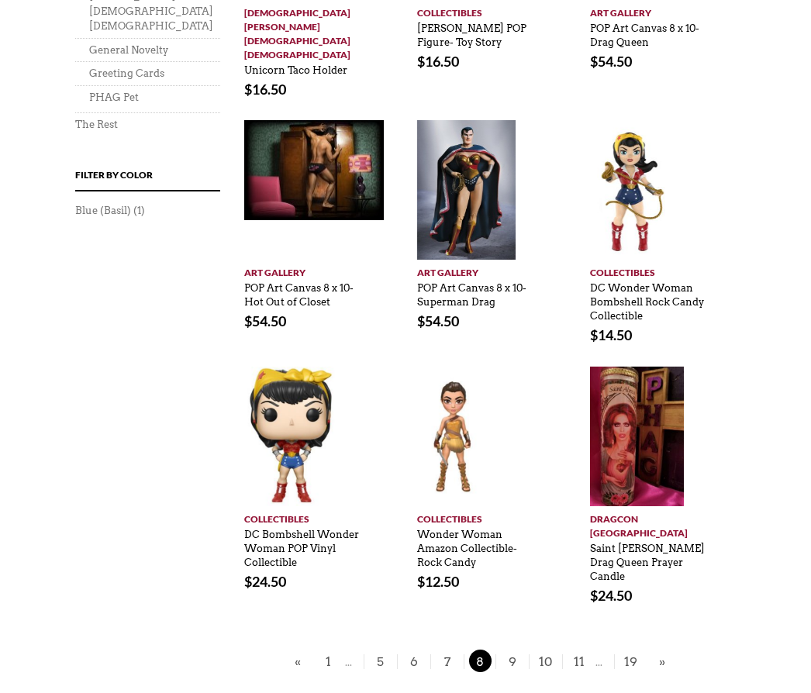
scroll to position [1111, 0]
click at [516, 650] on span "9" at bounding box center [512, 661] width 23 height 22
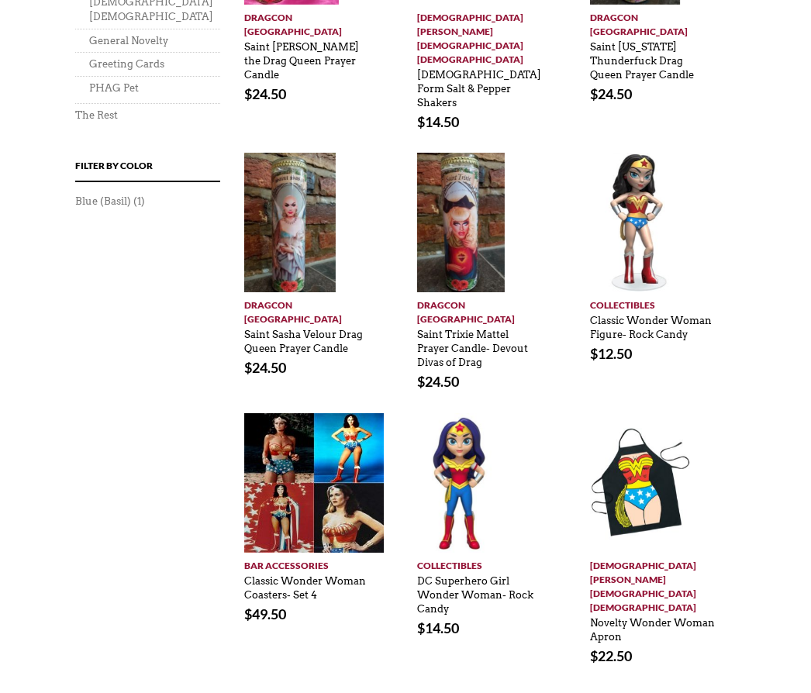
scroll to position [1144, 0]
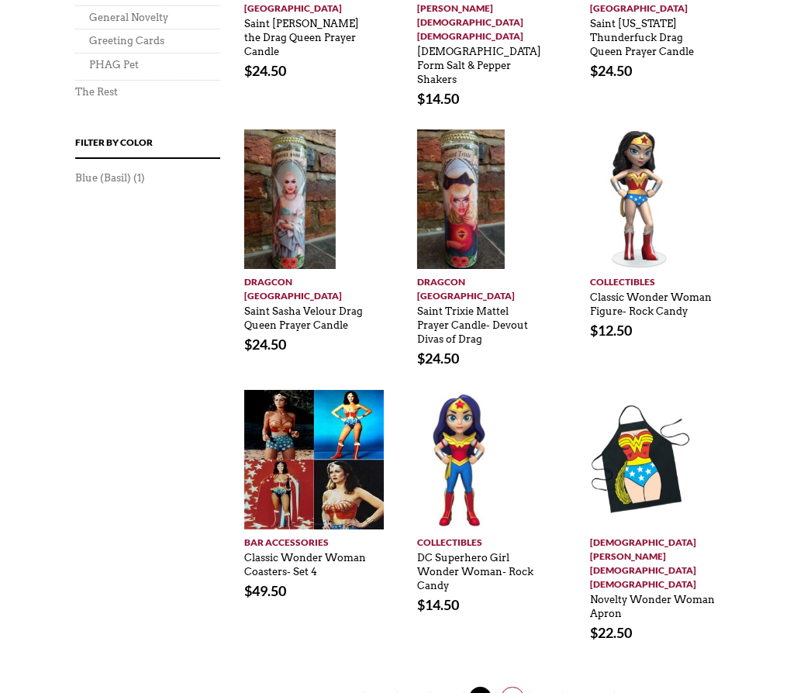
click at [523, 687] on span "10" at bounding box center [512, 698] width 23 height 22
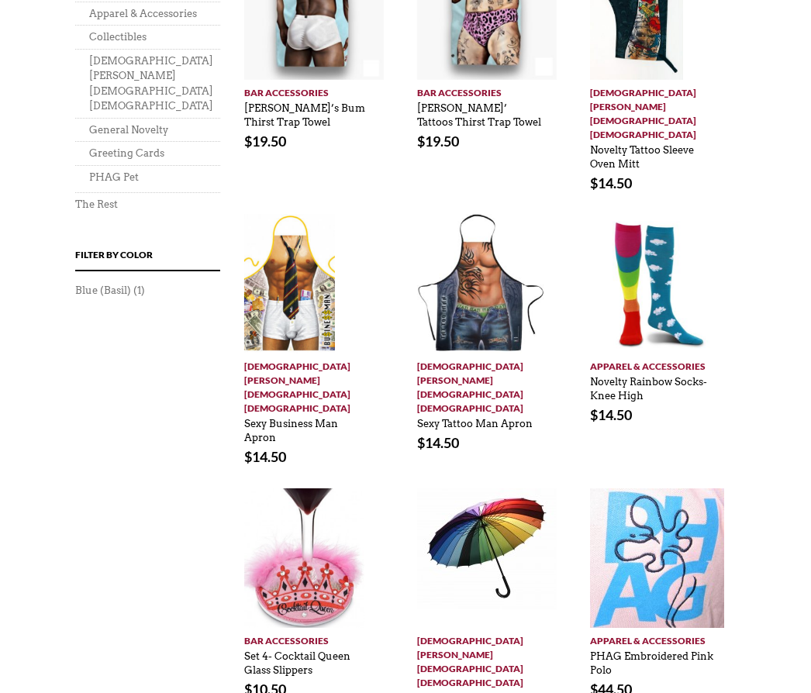
scroll to position [1031, 0]
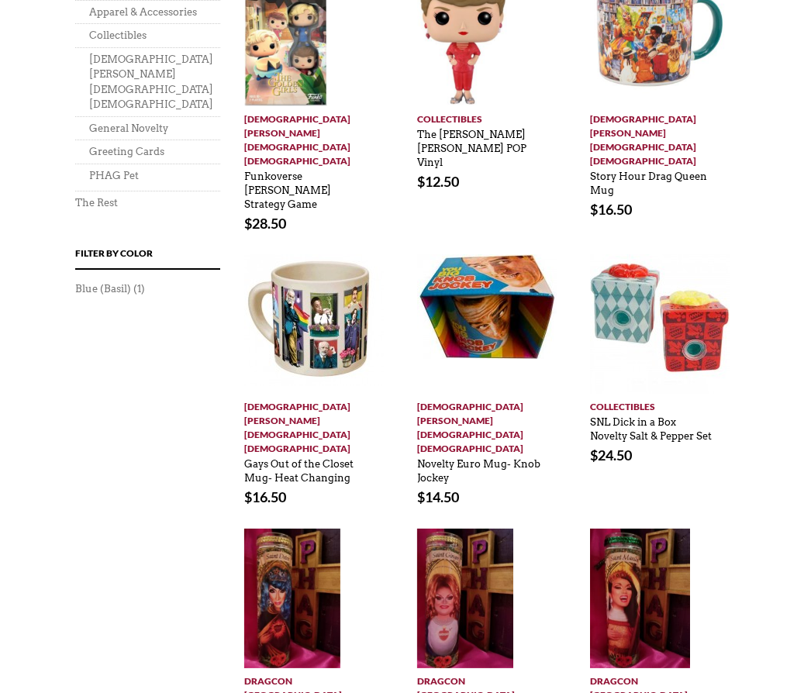
scroll to position [1102, 0]
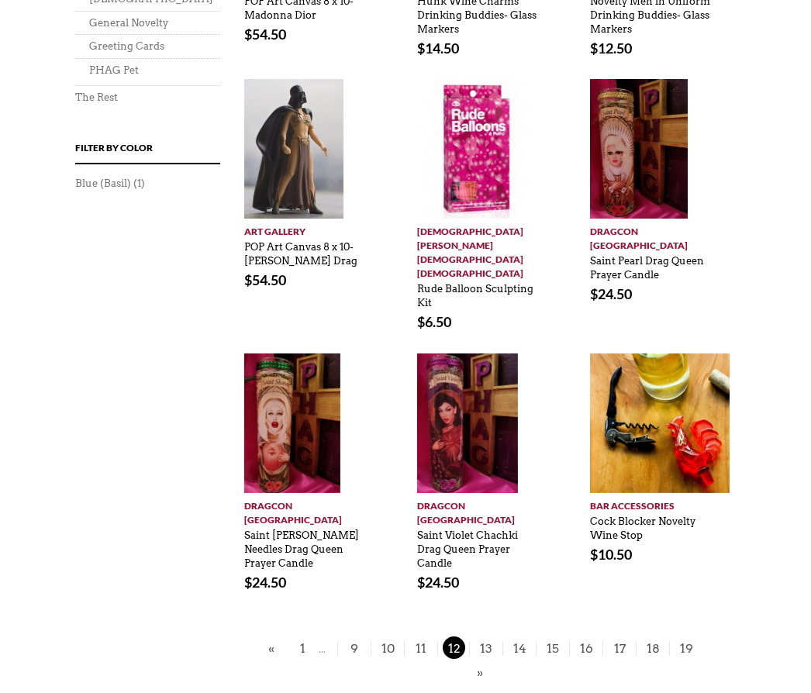
scroll to position [1139, 0]
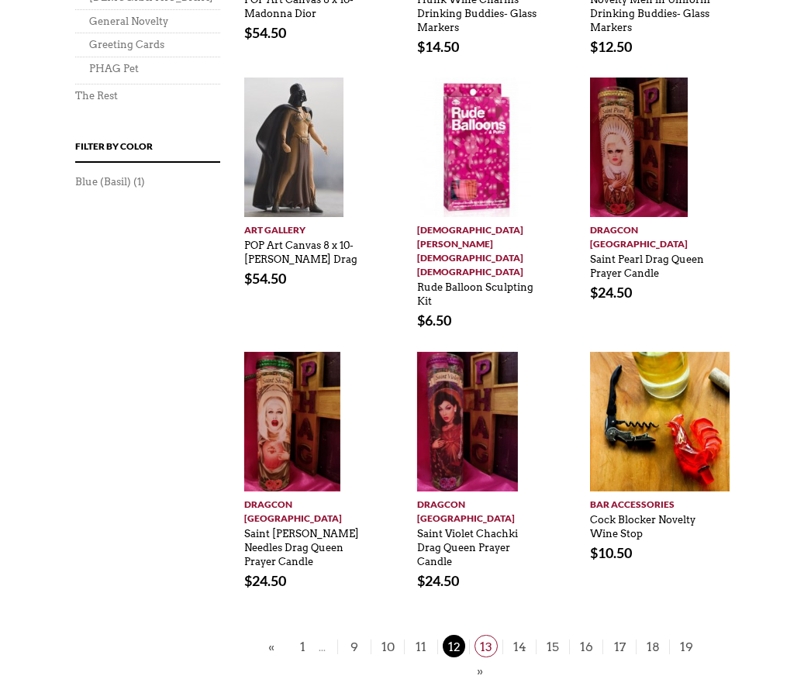
click at [490, 636] on span "13" at bounding box center [486, 647] width 23 height 22
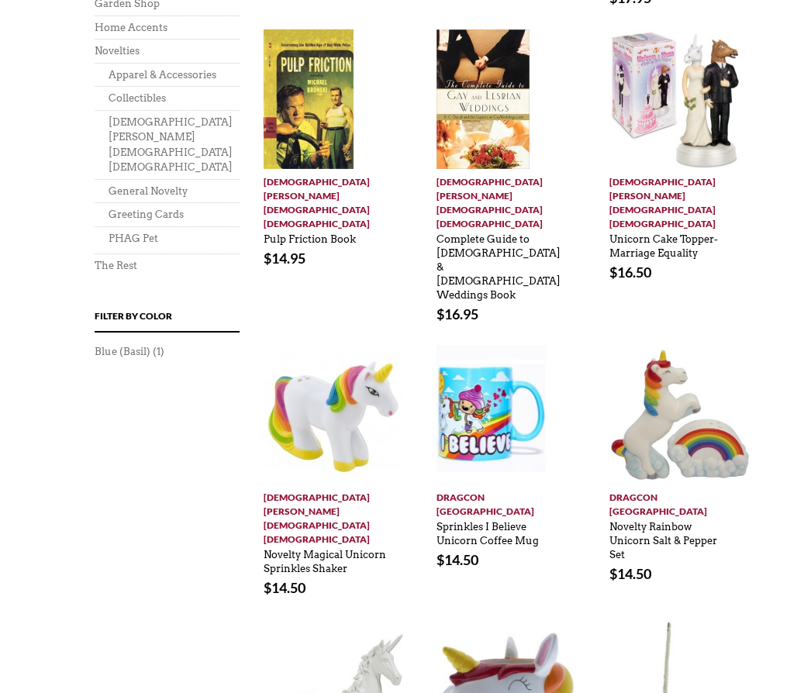
scroll to position [1102, 0]
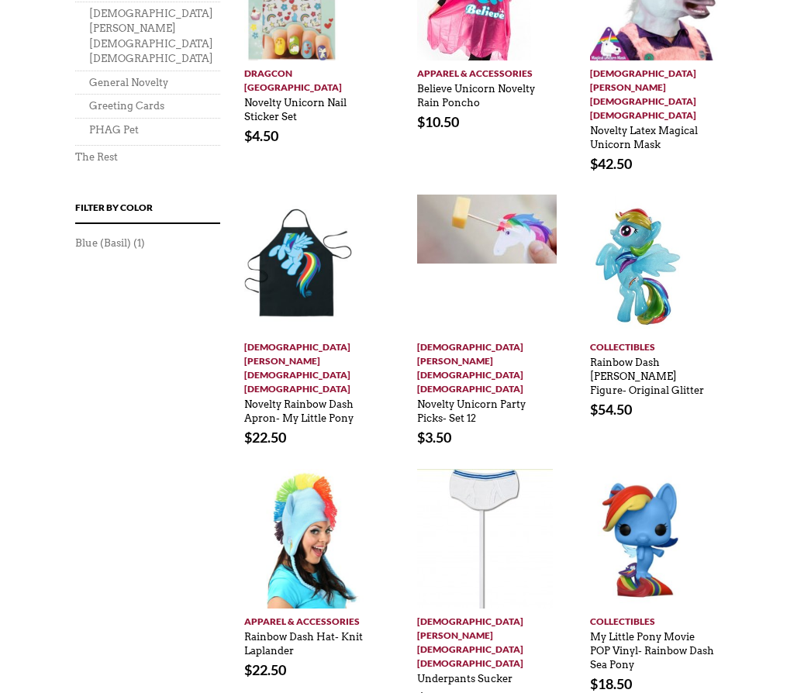
scroll to position [1079, 0]
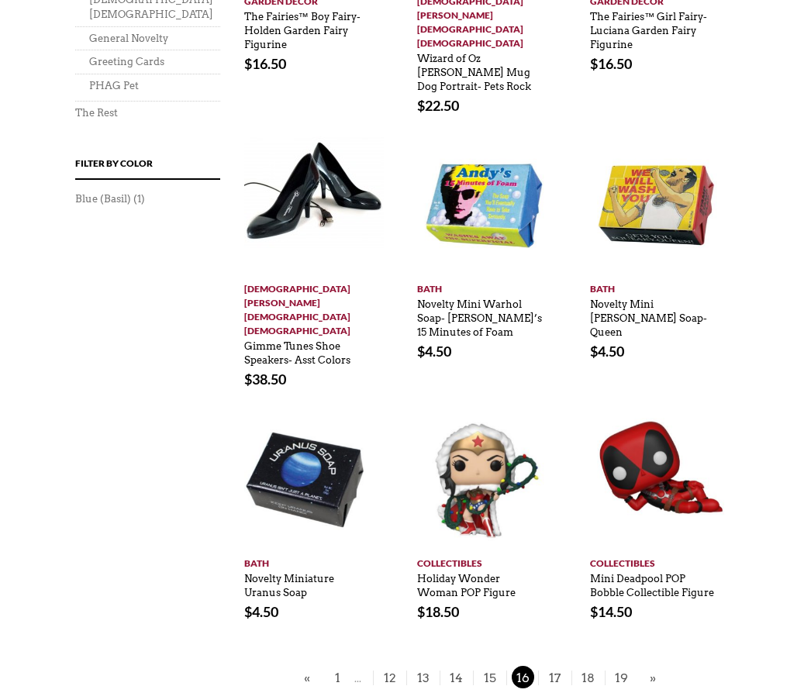
scroll to position [1130, 0]
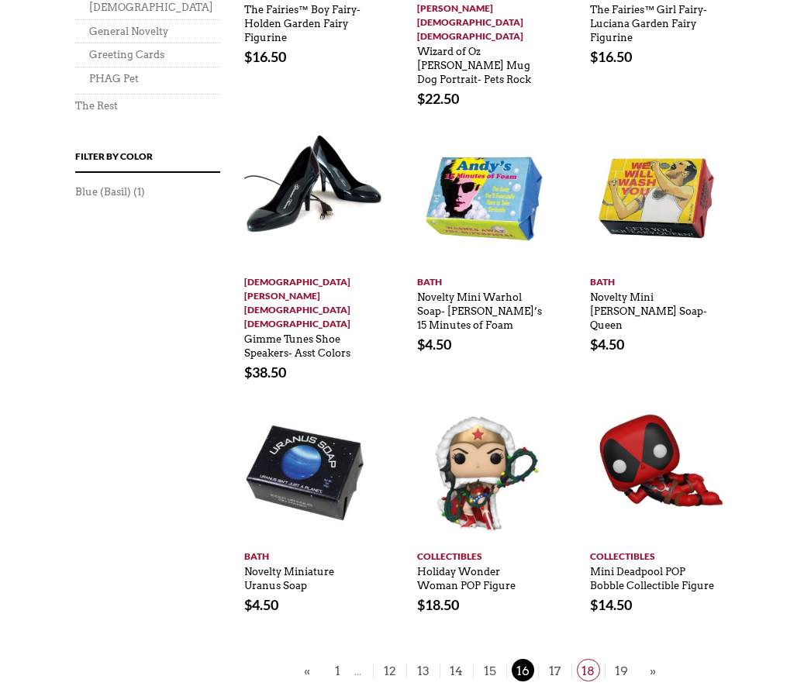
click at [571, 664] on link "18" at bounding box center [587, 671] width 33 height 15
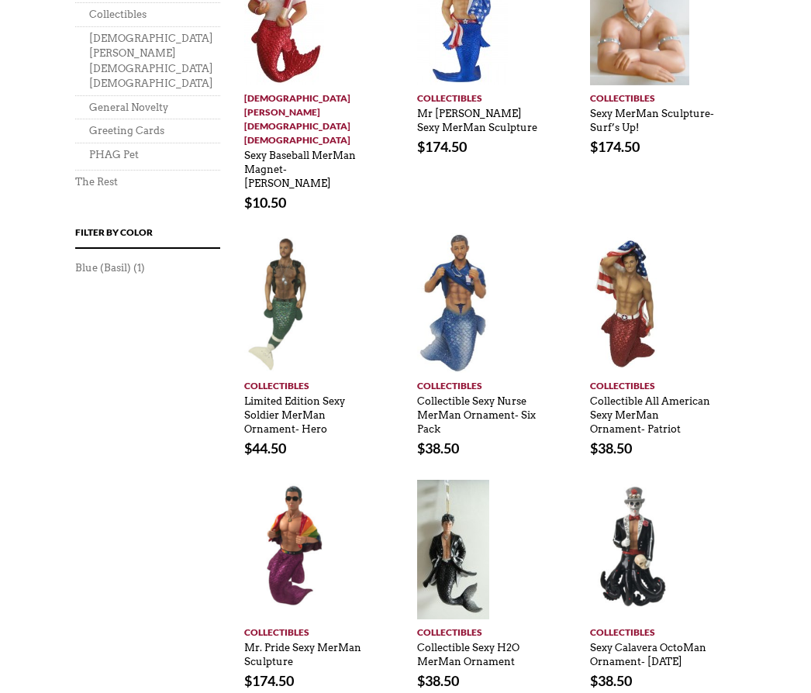
scroll to position [1116, 0]
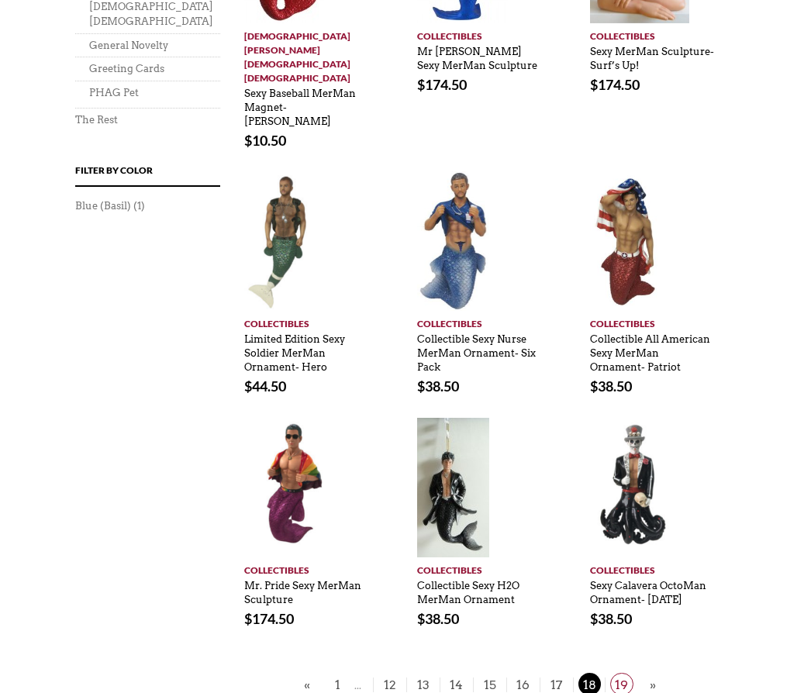
click at [632, 673] on span "19" at bounding box center [621, 684] width 23 height 22
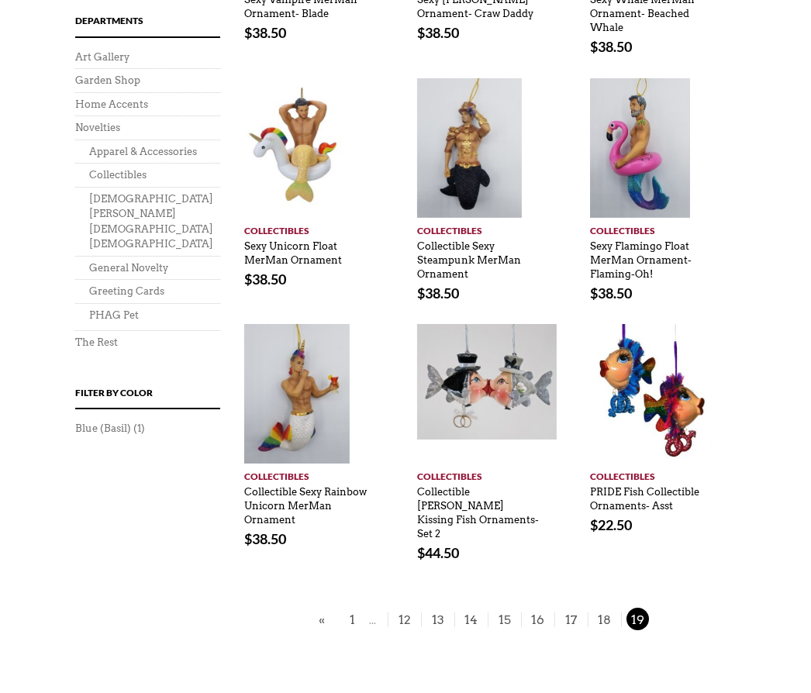
scroll to position [898, 0]
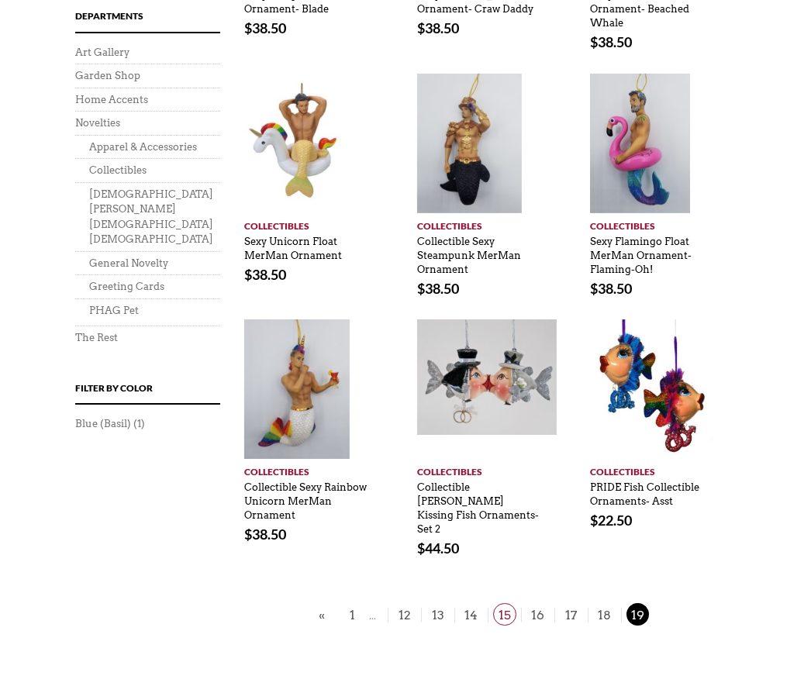
click at [516, 608] on link "15" at bounding box center [504, 615] width 33 height 15
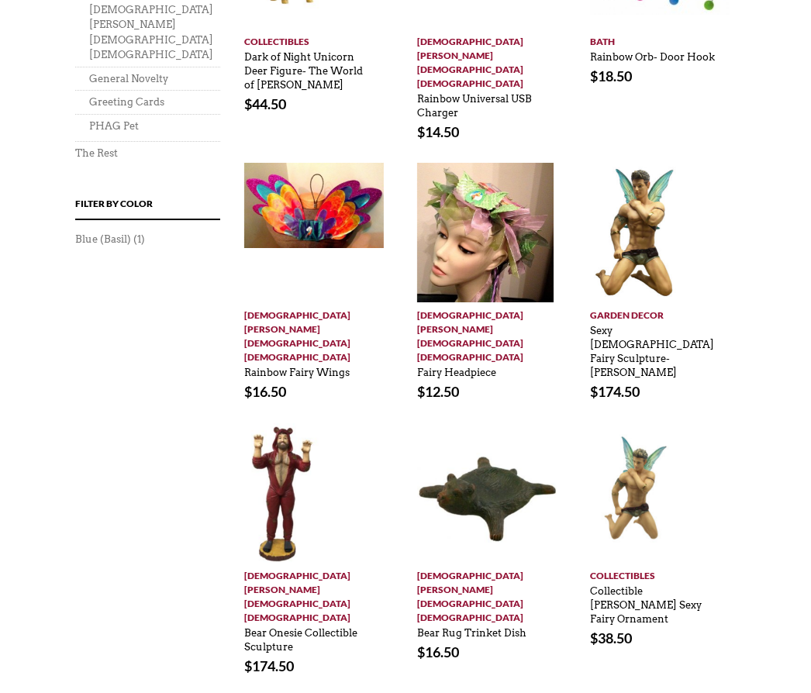
scroll to position [1082, 0]
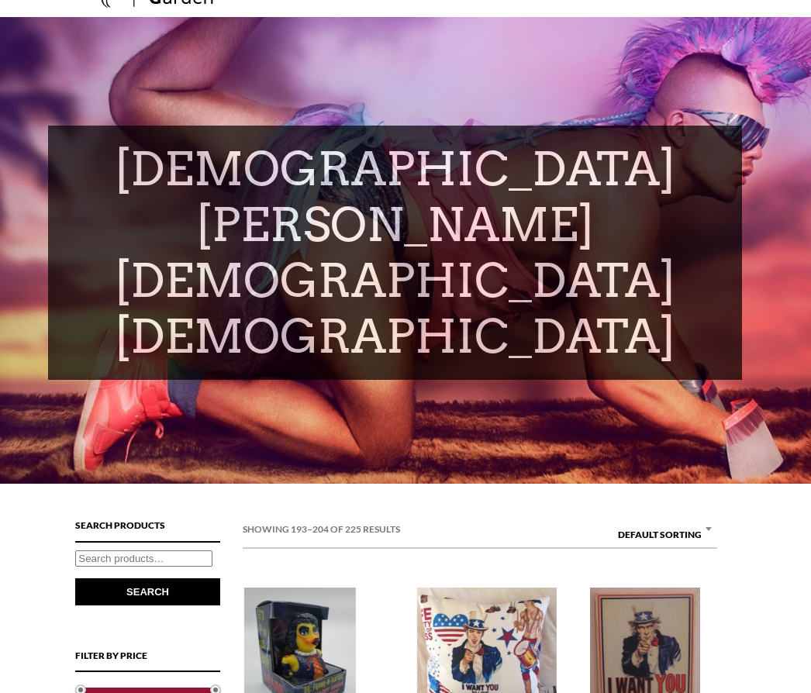
scroll to position [136, 0]
